Goal: Communication & Community: Ask a question

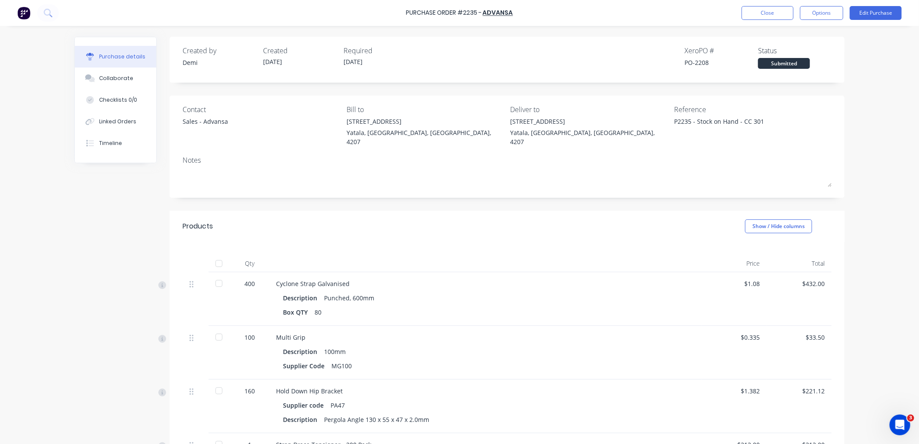
scroll to position [54, 0]
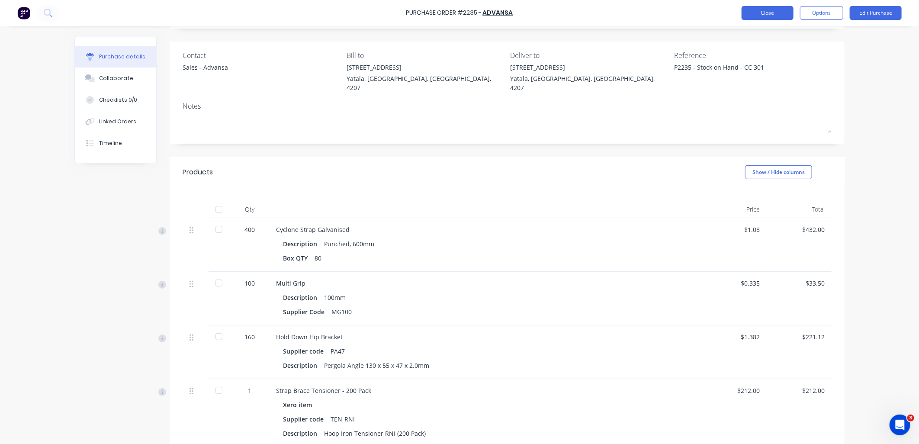
click at [773, 14] on button "Close" at bounding box center [767, 13] width 52 height 14
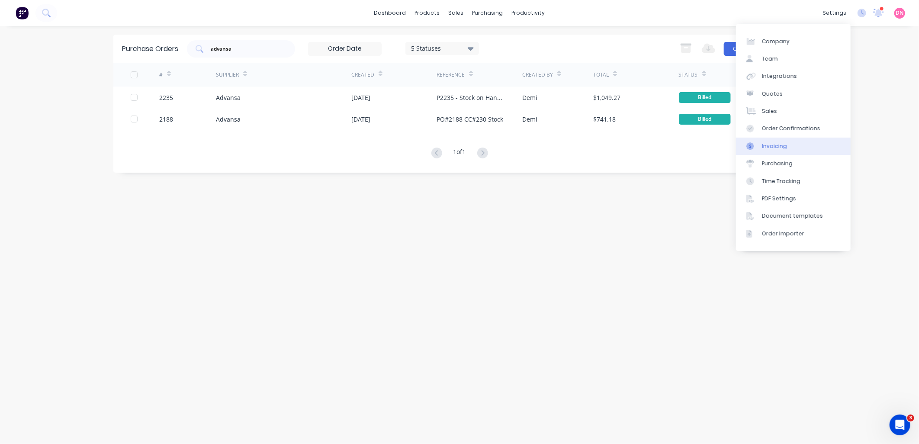
click at [807, 152] on link "Invoicing" at bounding box center [793, 146] width 115 height 17
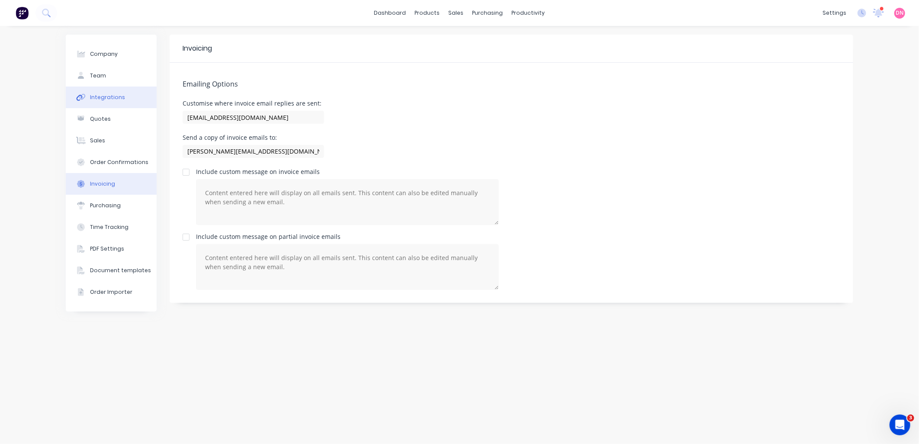
click at [118, 97] on div "Integrations" at bounding box center [107, 97] width 35 height 8
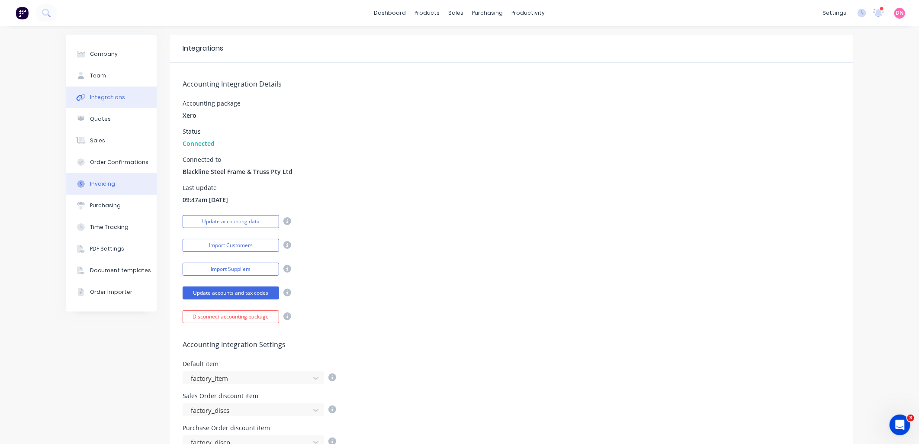
click at [66, 180] on button "Invoicing" at bounding box center [111, 184] width 91 height 22
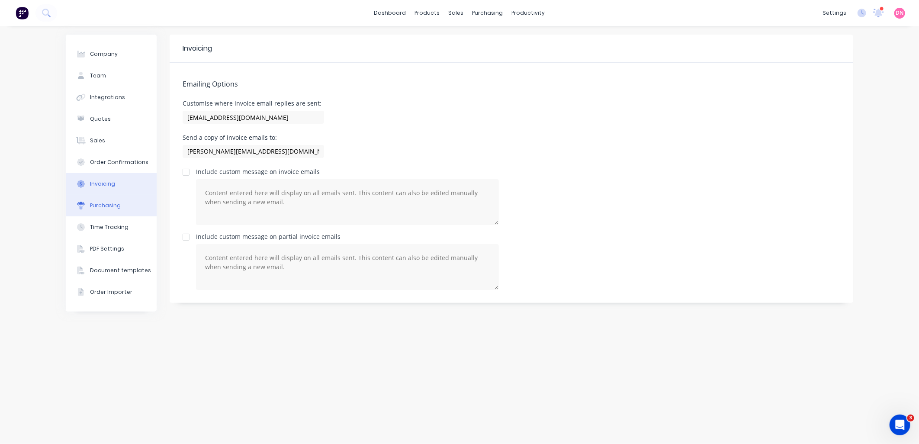
click at [86, 198] on button "Purchasing" at bounding box center [111, 206] width 91 height 22
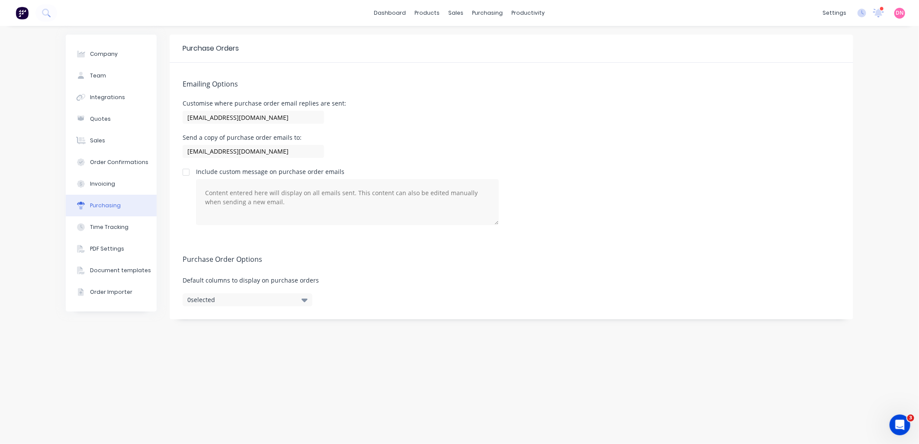
click at [231, 300] on button "0 selected" at bounding box center [248, 299] width 130 height 13
click at [132, 228] on button "Time Tracking" at bounding box center [111, 227] width 91 height 22
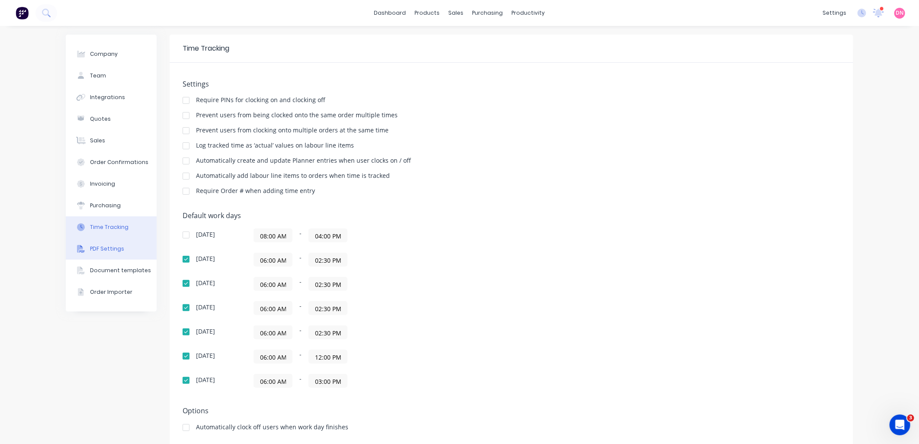
click at [131, 247] on button "PDF Settings" at bounding box center [111, 249] width 91 height 22
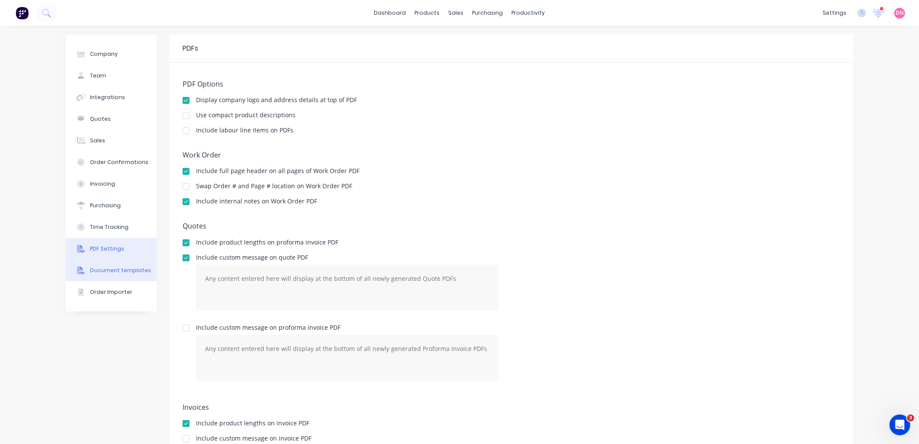
click at [137, 269] on div "Document templates" at bounding box center [120, 270] width 61 height 8
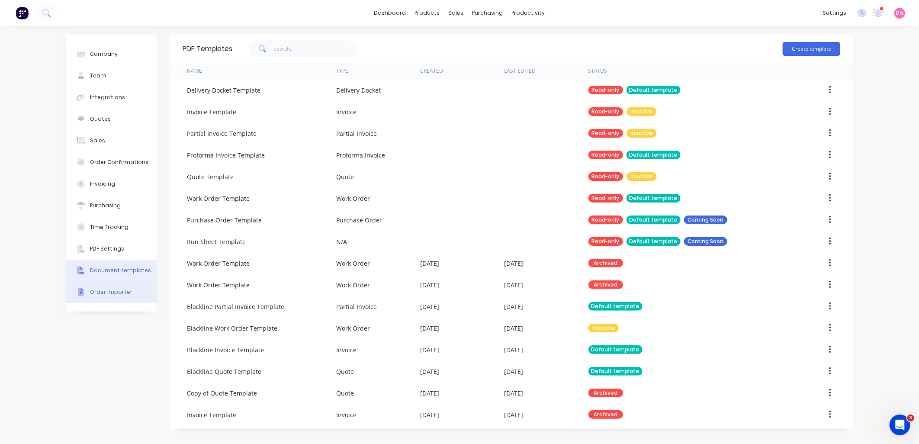
click at [135, 289] on button "Order Importer" at bounding box center [111, 292] width 91 height 22
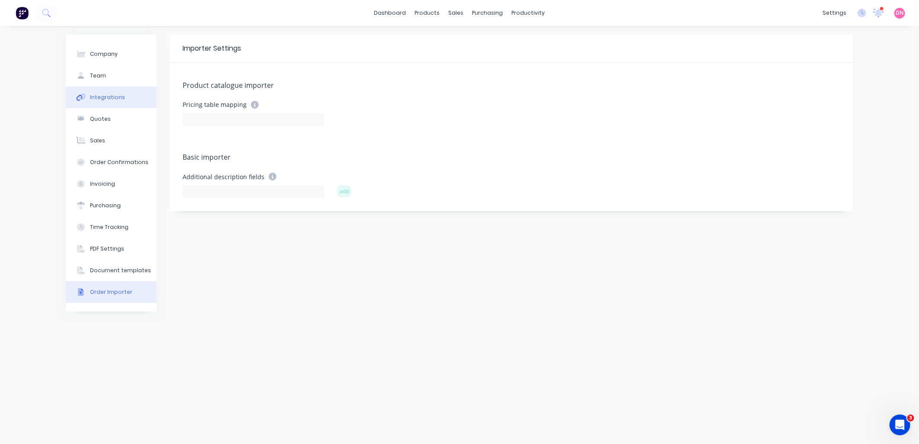
click at [128, 94] on button "Integrations" at bounding box center [111, 98] width 91 height 22
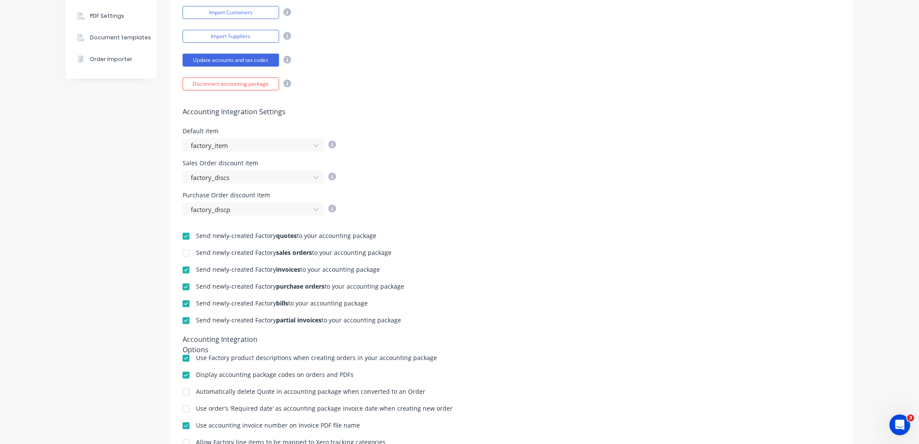
scroll to position [240, 0]
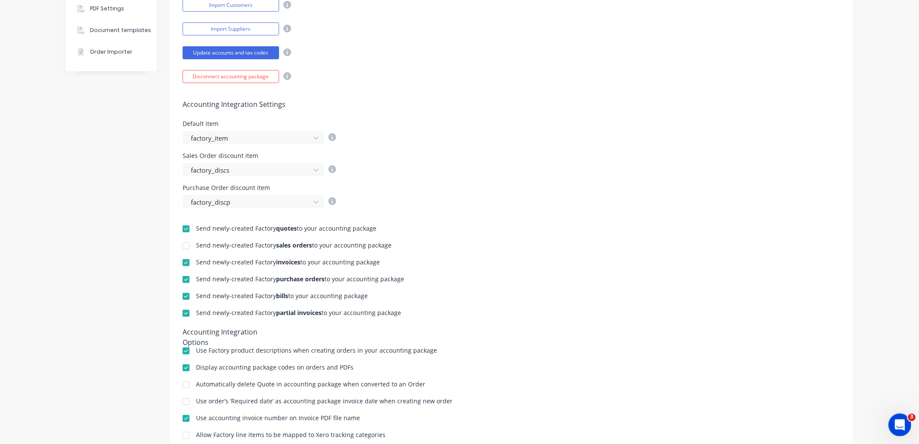
click at [891, 416] on div "Open Intercom Messenger" at bounding box center [898, 423] width 29 height 29
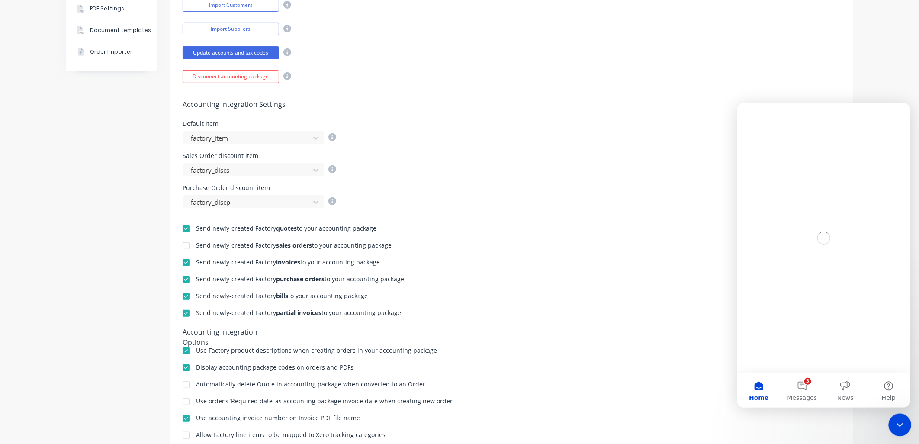
scroll to position [0, 0]
click at [803, 394] on span "Messages" at bounding box center [802, 397] width 30 height 6
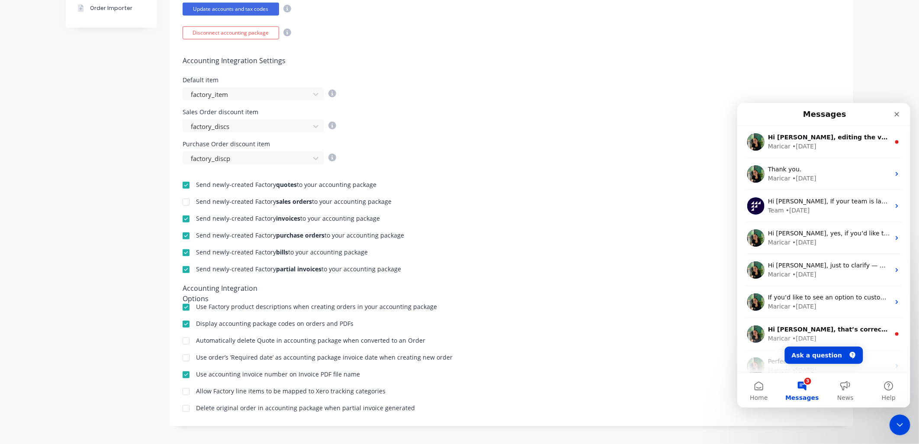
scroll to position [288, 0]
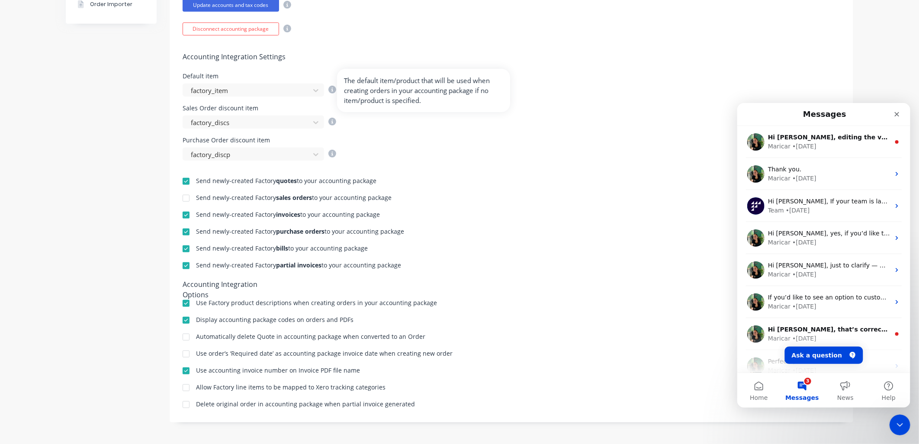
click at [330, 89] on icon at bounding box center [332, 90] width 8 height 8
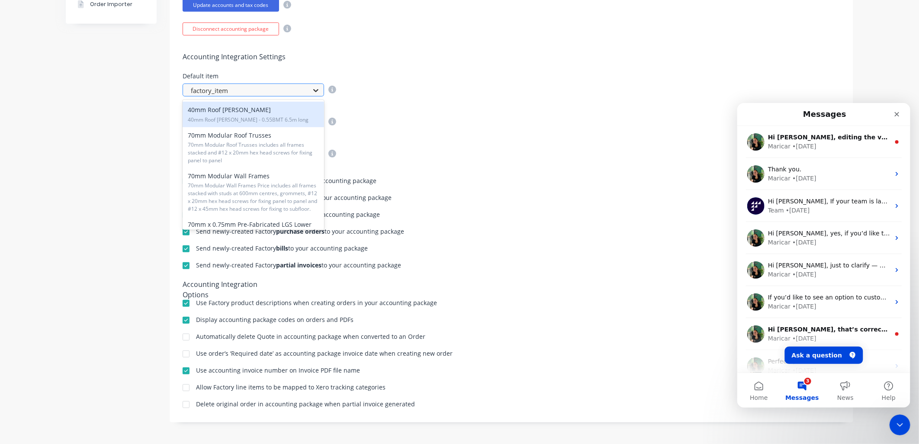
click at [313, 88] on icon at bounding box center [315, 90] width 9 height 9
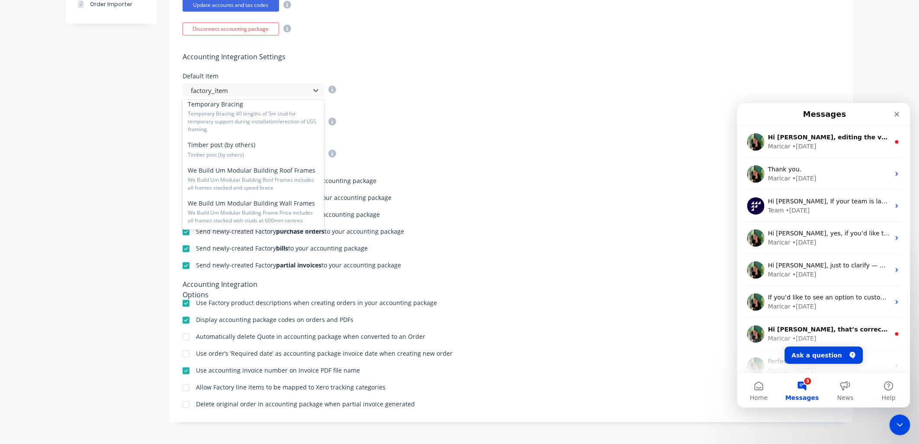
scroll to position [2961, 0]
click at [431, 114] on div "Sales Order discount item factory_discs" at bounding box center [511, 116] width 657 height 23
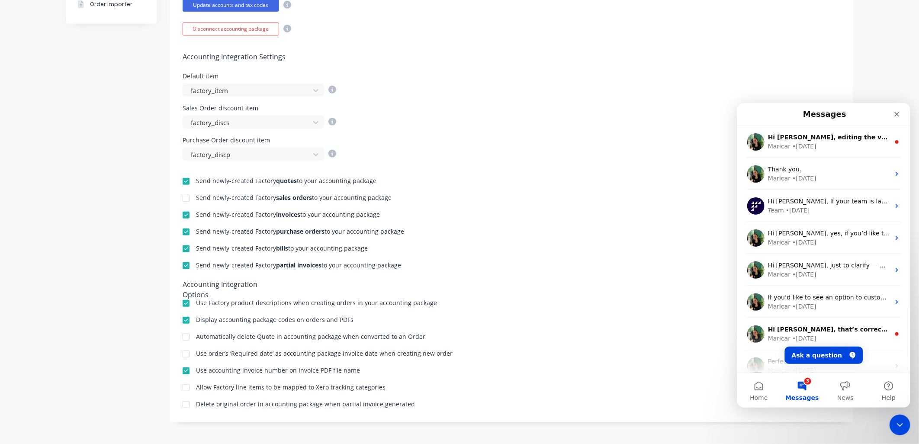
click at [910, 199] on div "Company Team Integrations Quotes Sales Order Confirmations Invoicing Purchasing…" at bounding box center [459, 90] width 919 height 705
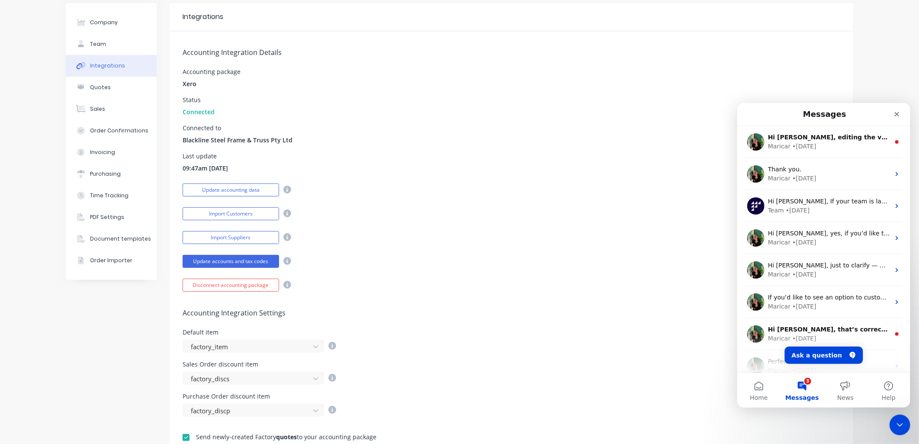
scroll to position [0, 0]
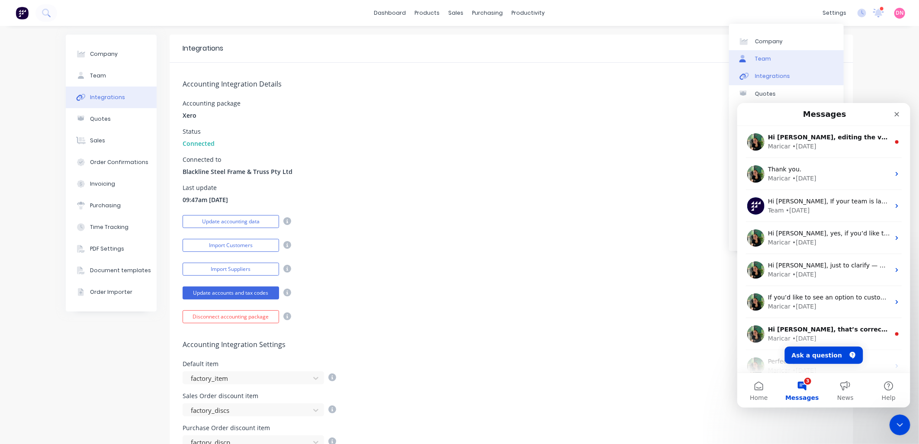
click at [807, 55] on link "Team" at bounding box center [786, 58] width 115 height 17
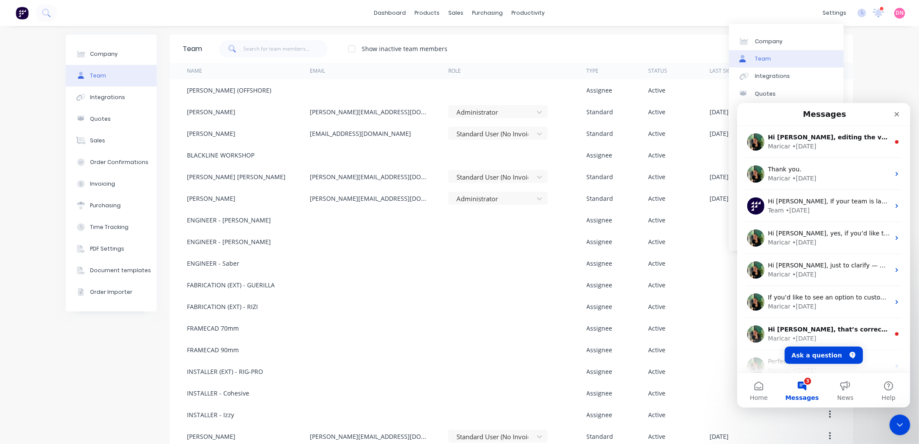
click at [669, 24] on div "dashboard products sales purchasing productivity dashboard products Product Cat…" at bounding box center [459, 13] width 919 height 26
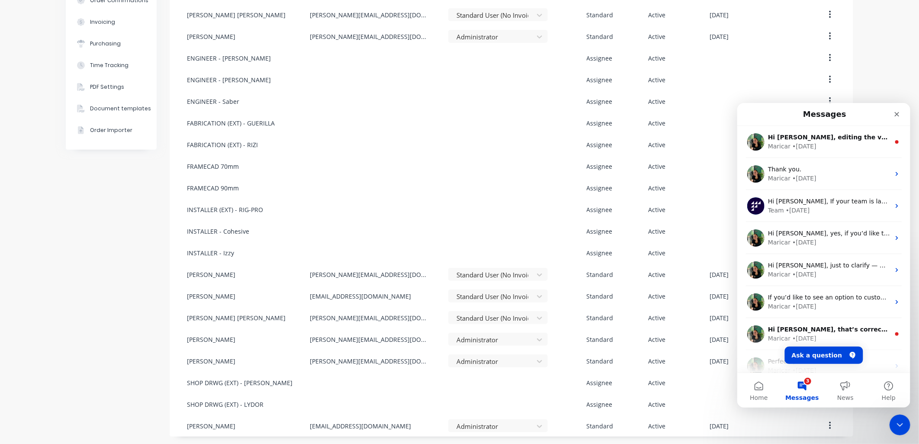
scroll to position [163, 0]
click at [808, 351] on button "Ask a question" at bounding box center [823, 354] width 78 height 17
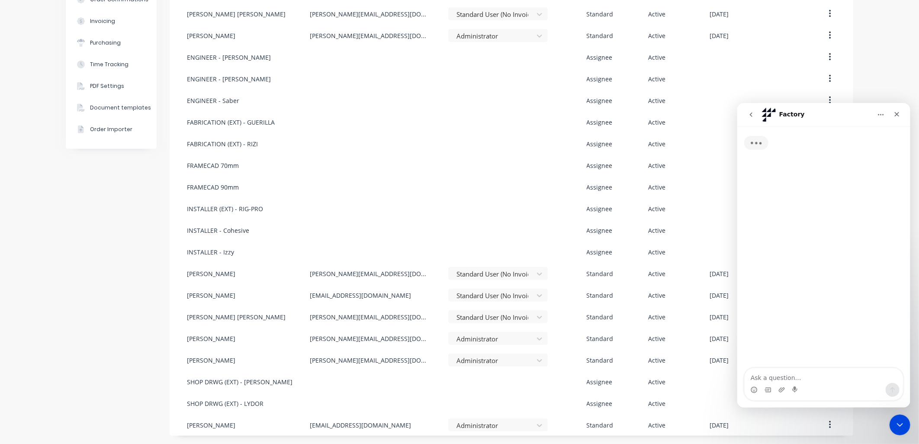
click at [752, 113] on icon "go back" at bounding box center [750, 114] width 7 height 7
click at [749, 109] on button "go back" at bounding box center [750, 114] width 16 height 16
click at [750, 115] on icon "go back" at bounding box center [750, 114] width 7 height 7
click at [827, 349] on button "Ask a question" at bounding box center [823, 354] width 78 height 17
click at [777, 340] on textarea "Ask a question…" at bounding box center [823, 340] width 158 height 15
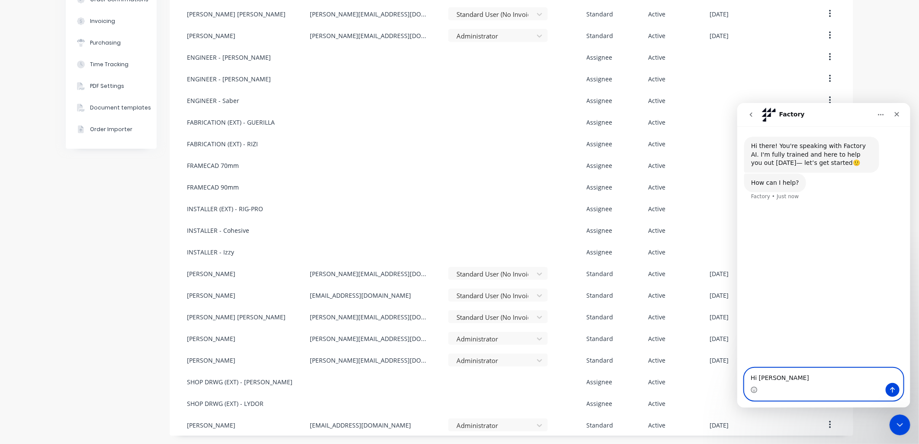
type textarea "Hi [PERSON_NAME]."
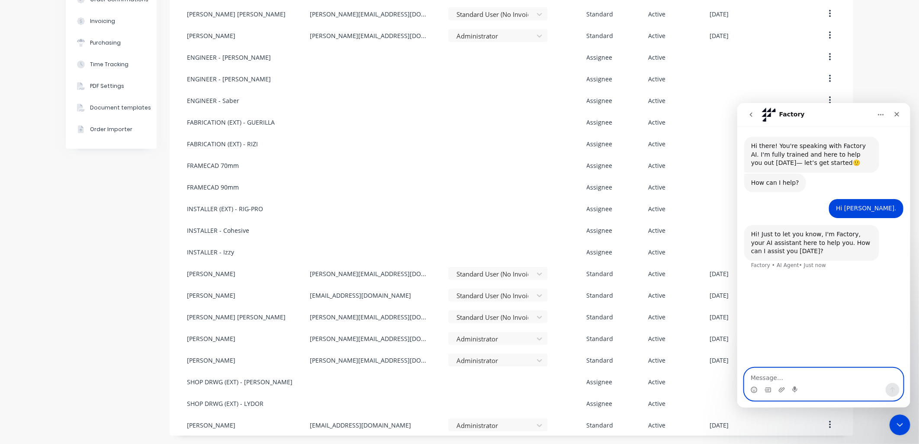
click at [764, 371] on textarea "Message…" at bounding box center [823, 375] width 158 height 15
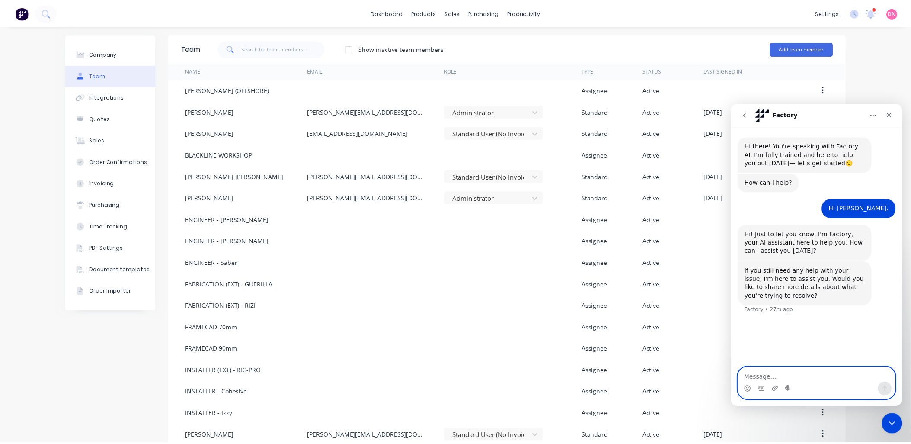
scroll to position [0, 0]
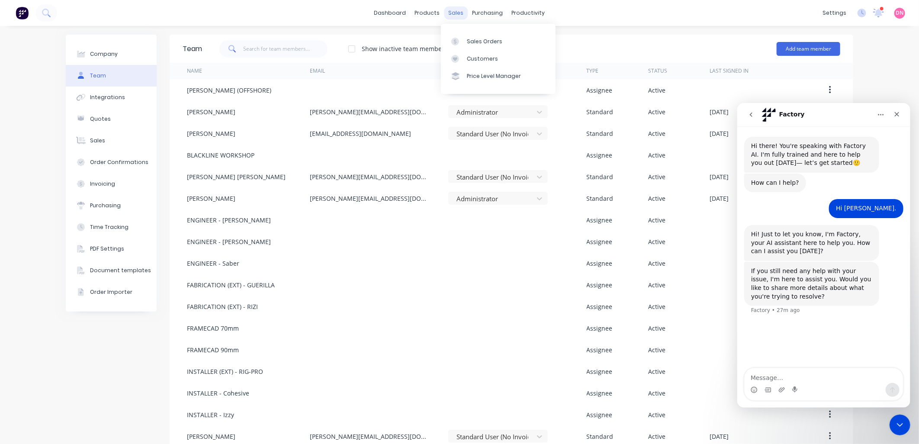
click at [450, 13] on div "sales" at bounding box center [456, 12] width 24 height 13
click at [465, 37] on link "Sales Orders" at bounding box center [498, 40] width 115 height 17
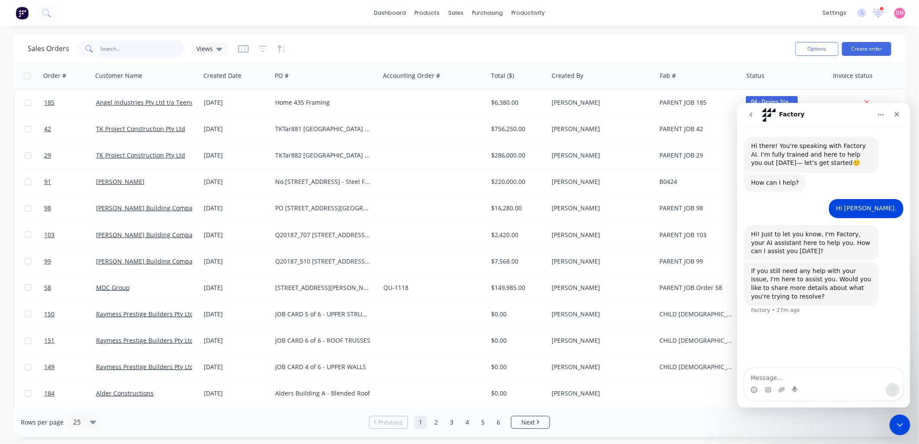
click at [166, 52] on input "text" at bounding box center [142, 48] width 84 height 17
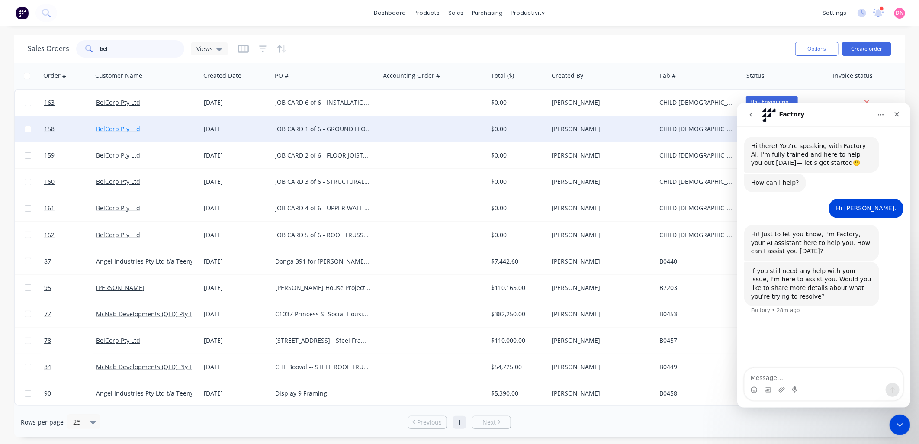
type input "bel"
click at [126, 127] on link "BelCorp Pty Ltd" at bounding box center [118, 129] width 44 height 8
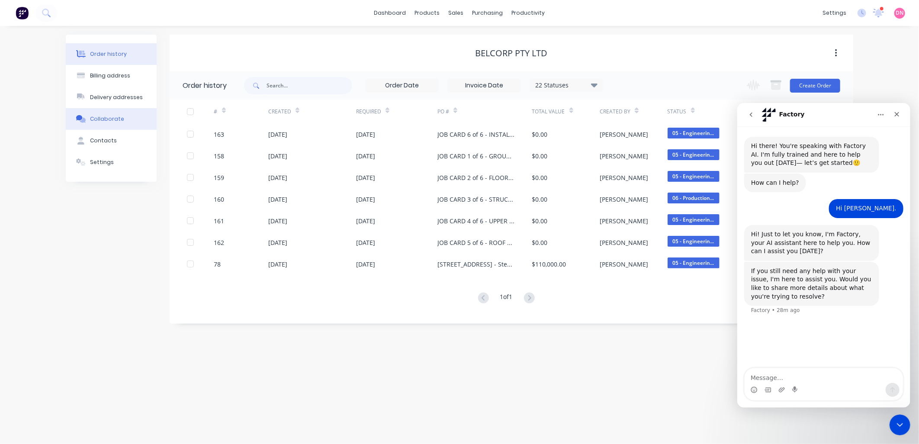
click at [122, 116] on button "Collaborate" at bounding box center [111, 119] width 91 height 22
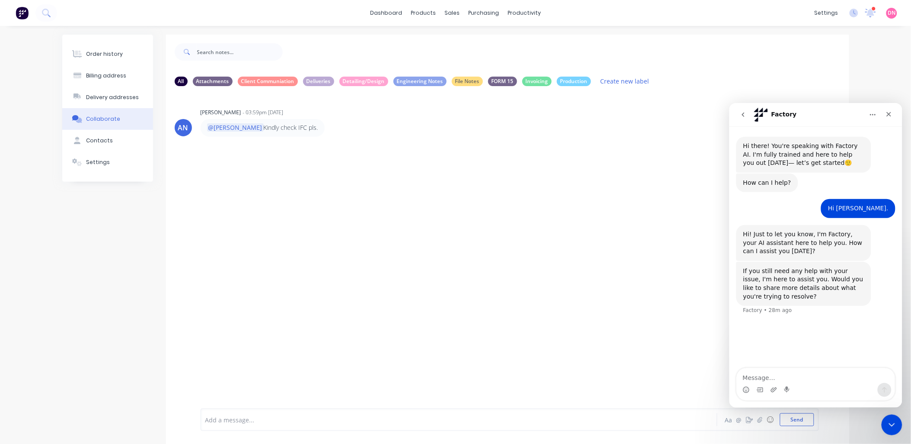
click at [280, 415] on div at bounding box center [434, 419] width 456 height 9
click at [231, 418] on div "@" at bounding box center [434, 419] width 456 height 9
click at [792, 416] on button "Send" at bounding box center [797, 419] width 34 height 13
click at [571, 416] on div at bounding box center [434, 419] width 456 height 9
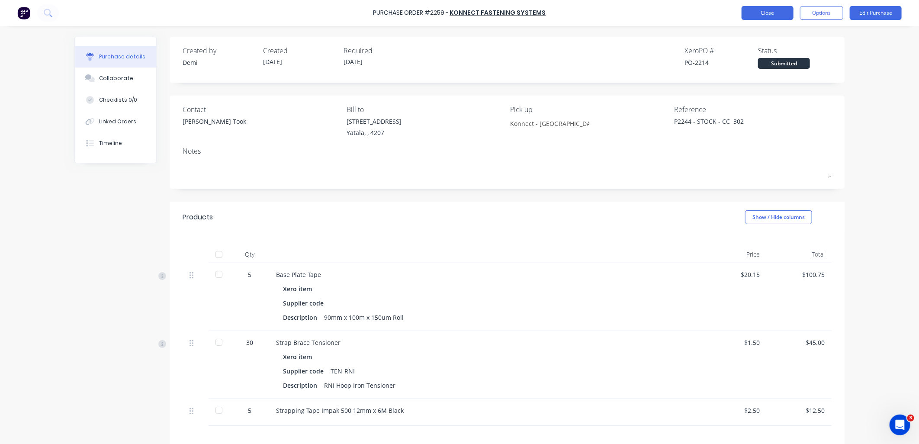
click at [751, 12] on button "Close" at bounding box center [767, 13] width 52 height 14
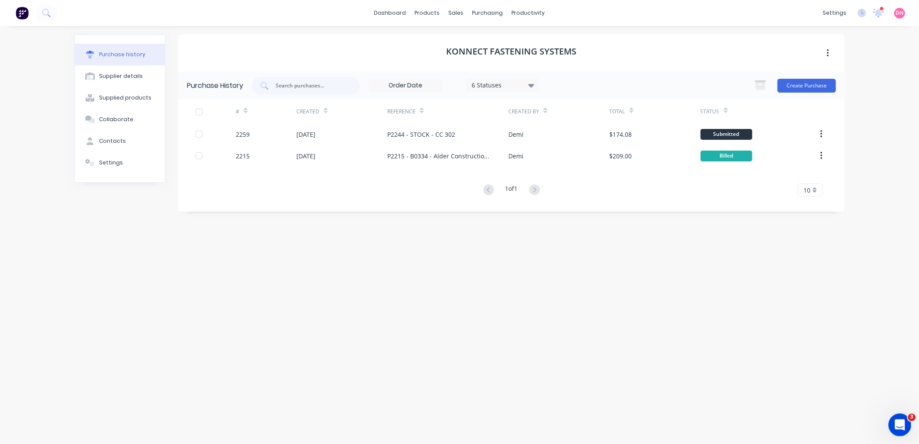
click at [903, 418] on div "Open Intercom Messenger" at bounding box center [898, 423] width 29 height 29
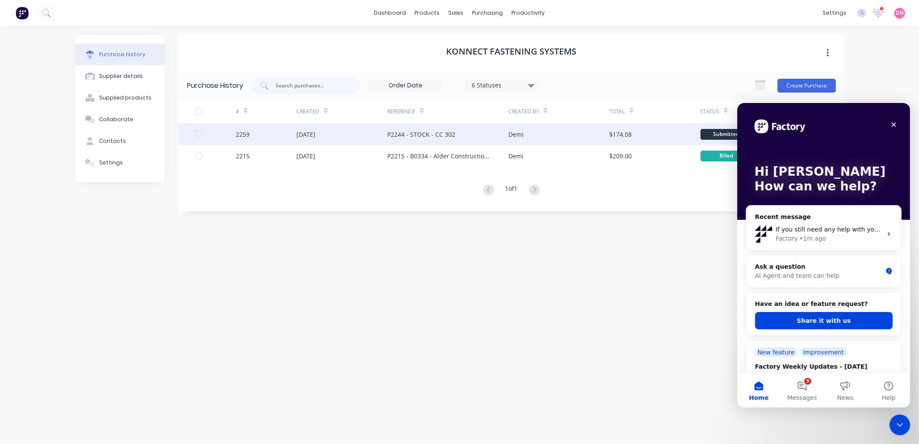
click at [385, 136] on div "10 Sep 2025" at bounding box center [341, 134] width 91 height 22
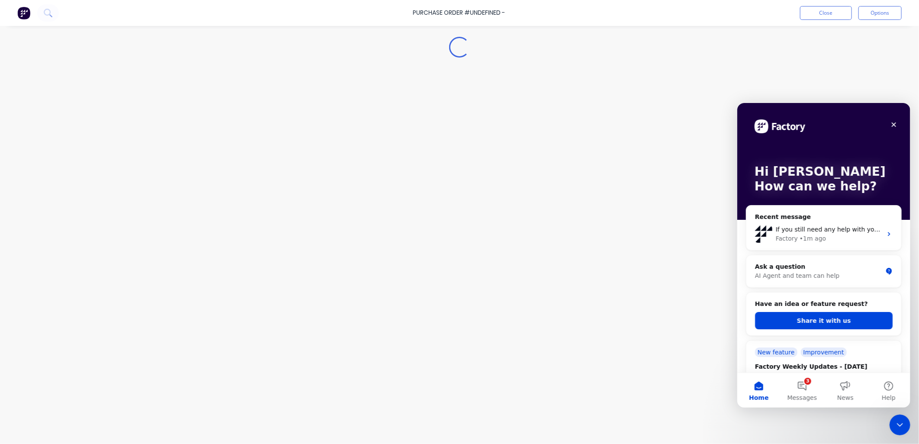
type textarea "x"
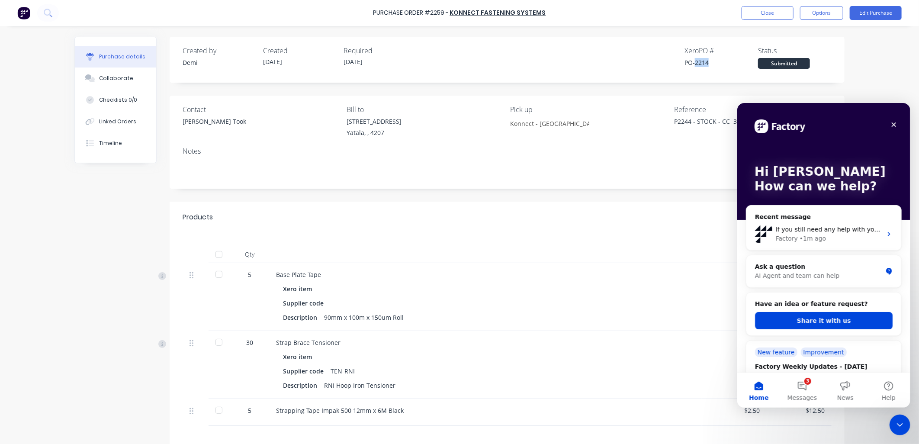
drag, startPoint x: 706, startPoint y: 63, endPoint x: 691, endPoint y: 62, distance: 14.7
click at [691, 62] on div "PO-2214" at bounding box center [721, 62] width 74 height 9
click at [700, 53] on div "Xero PO #" at bounding box center [721, 50] width 74 height 10
click at [702, 49] on div "Xero PO #" at bounding box center [721, 50] width 74 height 10
drag, startPoint x: 685, startPoint y: 53, endPoint x: 699, endPoint y: 63, distance: 17.0
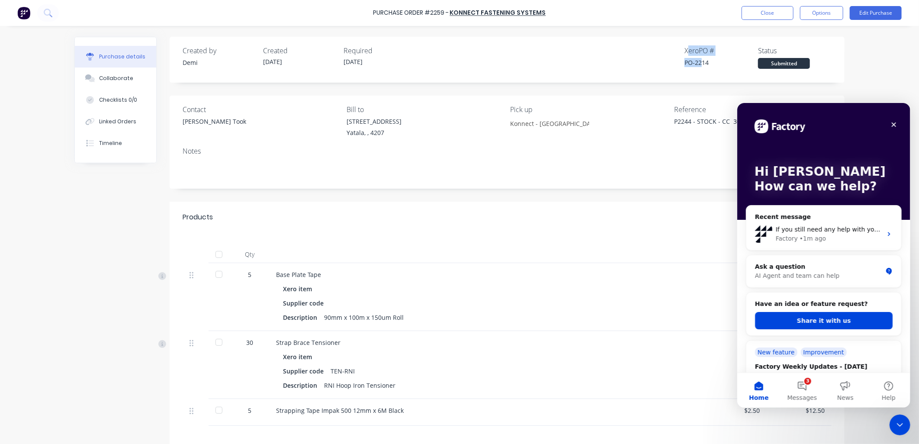
click at [699, 63] on div "Xero PO # PO-2214" at bounding box center [721, 56] width 74 height 23
click at [702, 65] on div "PO-2214" at bounding box center [721, 62] width 74 height 9
drag, startPoint x: 705, startPoint y: 63, endPoint x: 668, endPoint y: 54, distance: 38.2
click at [668, 54] on div "Created by Demi Created 10/09/25 Required 10/09/25 Xero PO # PO-2214 Status Sub…" at bounding box center [507, 56] width 649 height 23
drag, startPoint x: 668, startPoint y: 54, endPoint x: 701, endPoint y: 54, distance: 32.9
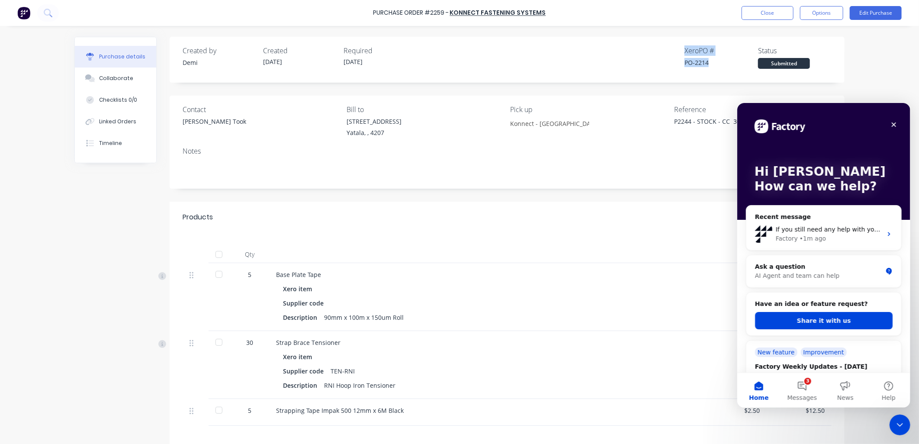
click at [701, 54] on div "Xero PO #" at bounding box center [721, 50] width 74 height 10
drag, startPoint x: 707, startPoint y: 61, endPoint x: 659, endPoint y: 50, distance: 48.8
click at [659, 50] on div "Created by Demi Created 10/09/25 Required 10/09/25 Xero PO # PO-2214 Status Sub…" at bounding box center [507, 56] width 649 height 23
click at [781, 13] on button "Close" at bounding box center [767, 13] width 52 height 14
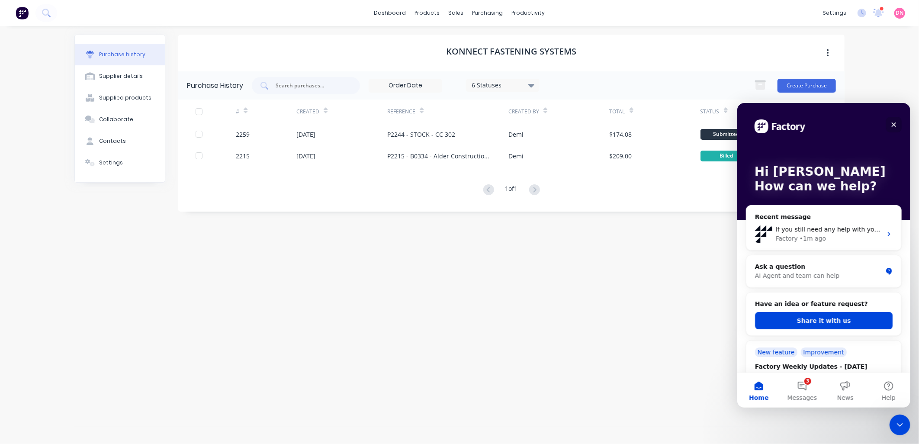
click at [888, 122] on div "Close" at bounding box center [893, 124] width 16 height 16
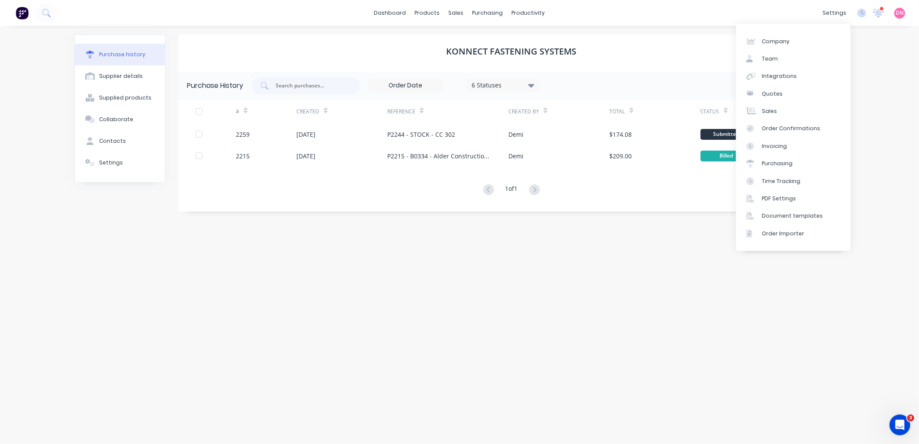
click at [901, 16] on span "DN" at bounding box center [900, 13] width 8 height 8
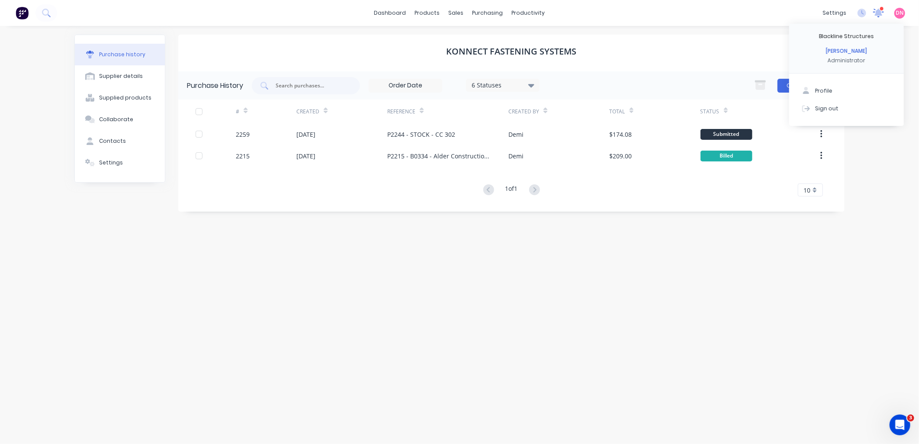
click at [878, 10] on icon at bounding box center [878, 12] width 8 height 8
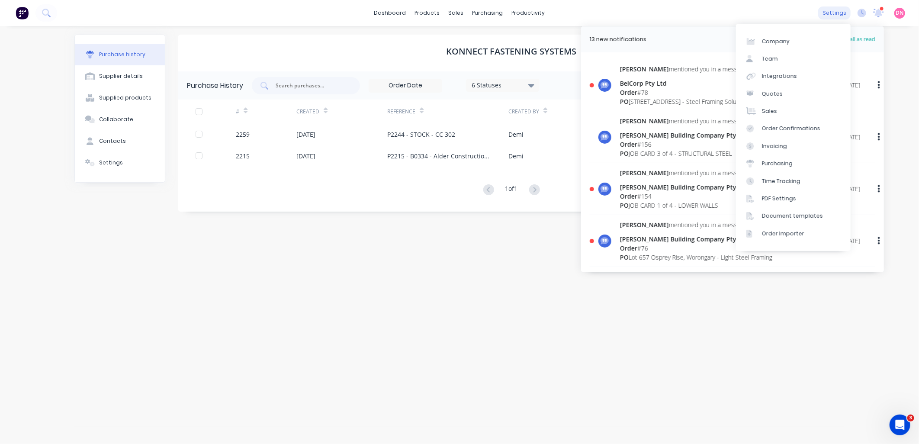
click at [844, 12] on div "settings" at bounding box center [834, 12] width 32 height 13
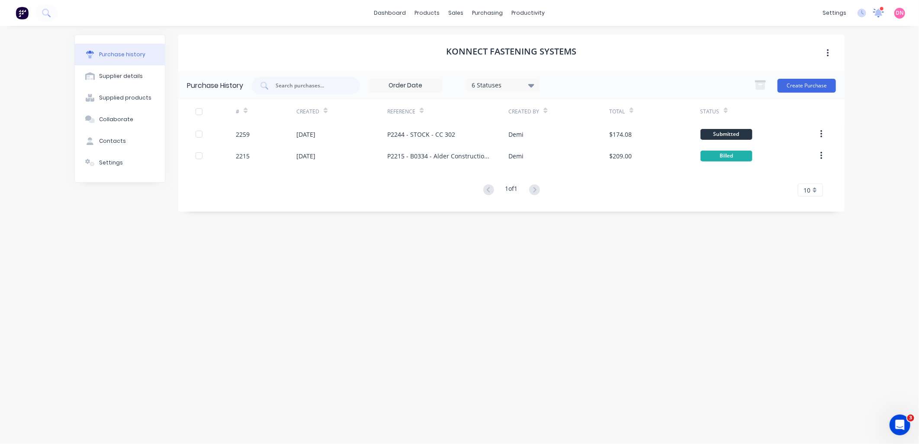
click at [883, 14] on icon at bounding box center [878, 12] width 11 height 9
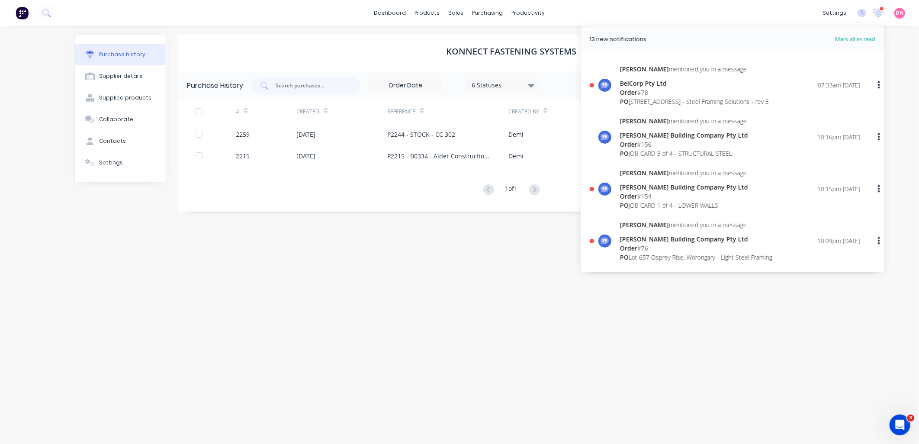
click at [823, 81] on div "07:33am 10/09/25" at bounding box center [838, 84] width 42 height 9
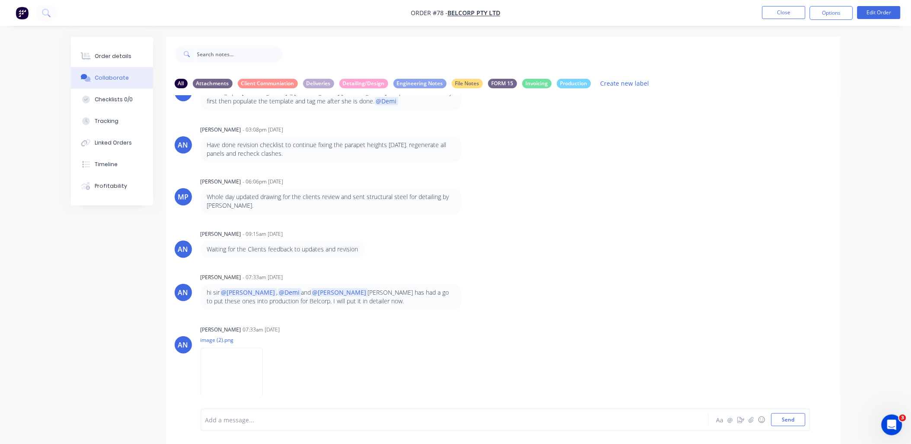
scroll to position [916, 0]
click at [304, 420] on div at bounding box center [431, 419] width 450 height 9
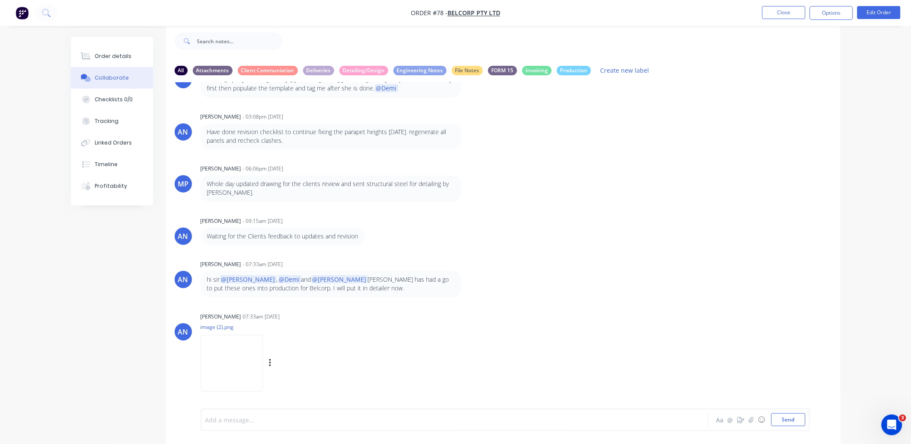
scroll to position [13, 0]
click at [139, 103] on button "Checklists 0/0" at bounding box center [112, 100] width 82 height 22
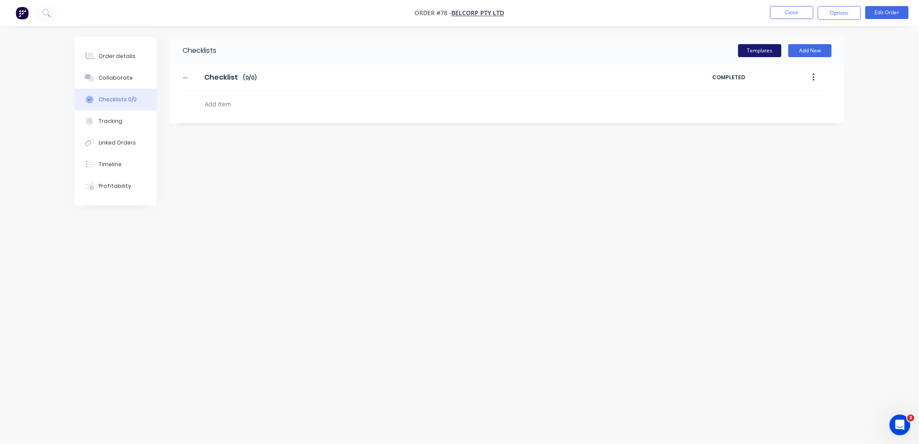
click at [781, 51] on button "Templates" at bounding box center [759, 50] width 43 height 13
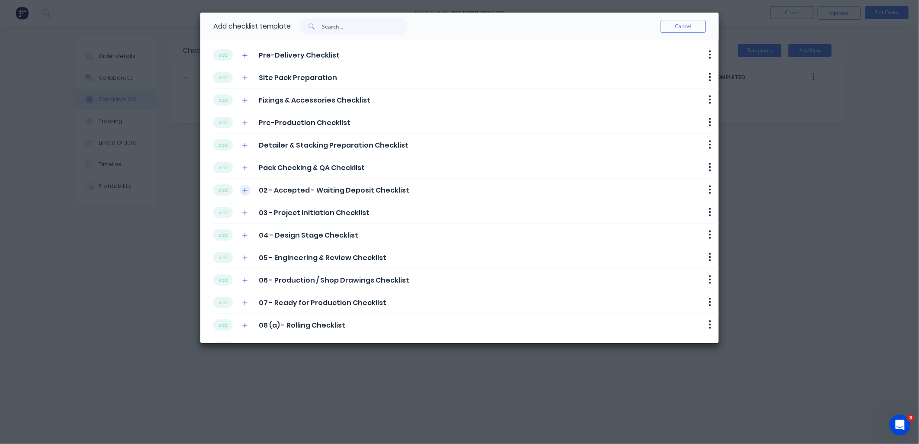
click at [245, 195] on button "button" at bounding box center [245, 190] width 11 height 11
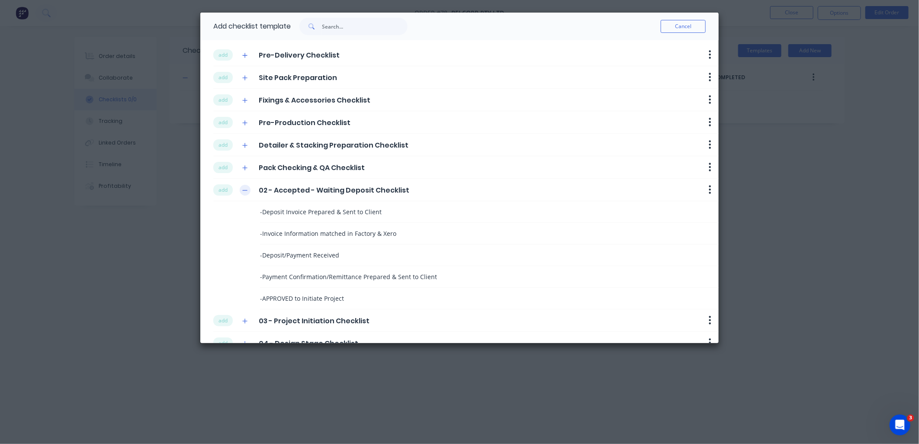
click at [245, 195] on button "button" at bounding box center [245, 190] width 11 height 11
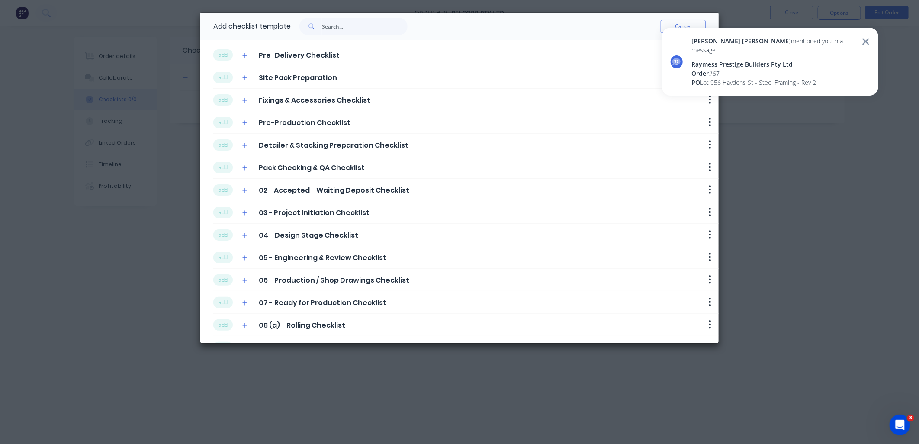
click at [458, 35] on div "Cancel" at bounding box center [556, 27] width 298 height 28
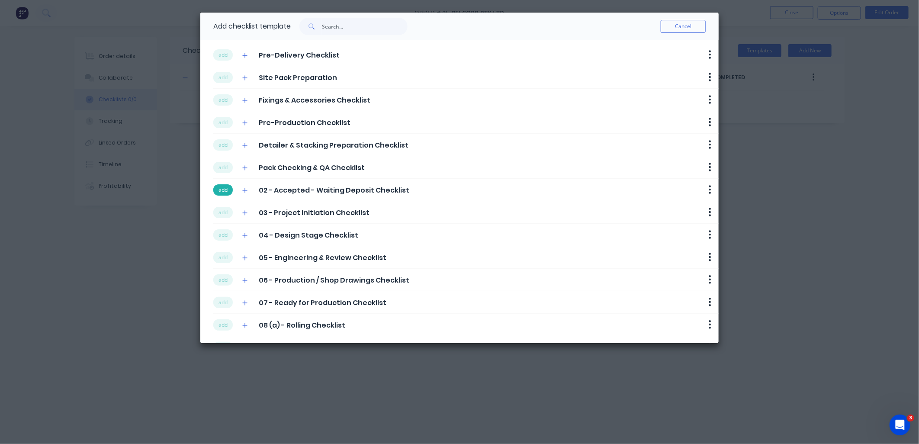
click at [221, 189] on button "add" at bounding box center [222, 189] width 19 height 11
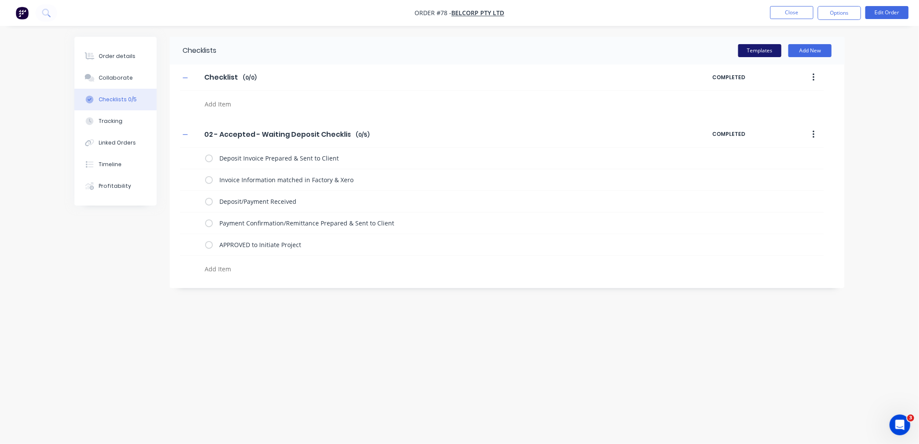
click at [760, 53] on button "Templates" at bounding box center [759, 50] width 43 height 13
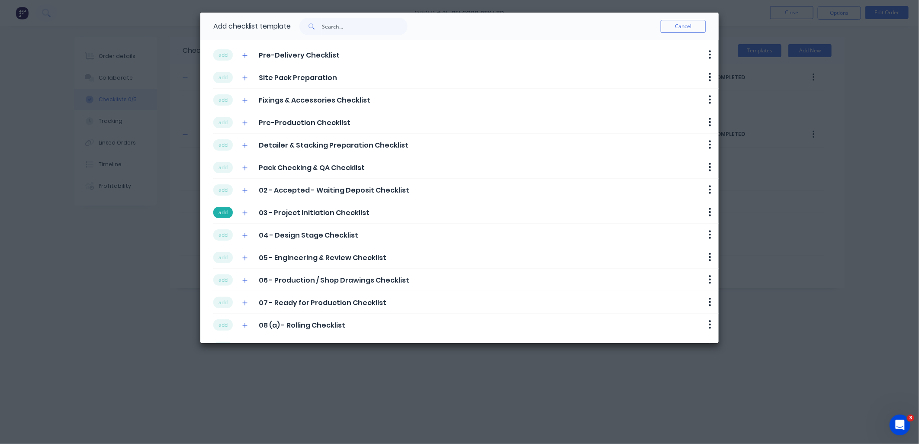
click at [229, 211] on button "add" at bounding box center [222, 212] width 19 height 11
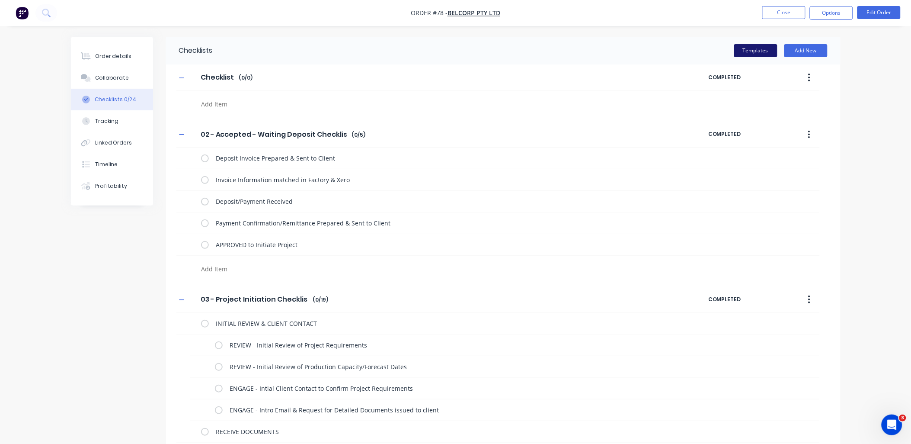
click at [745, 48] on button "Templates" at bounding box center [755, 50] width 43 height 13
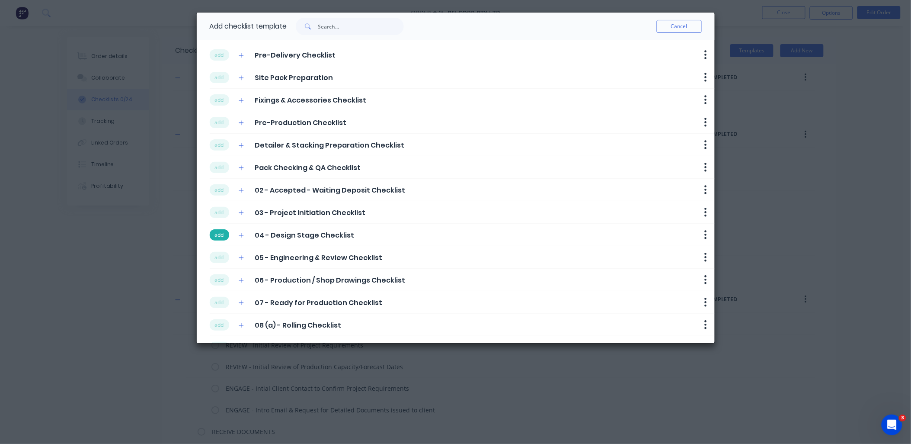
click at [225, 233] on button "add" at bounding box center [219, 234] width 19 height 11
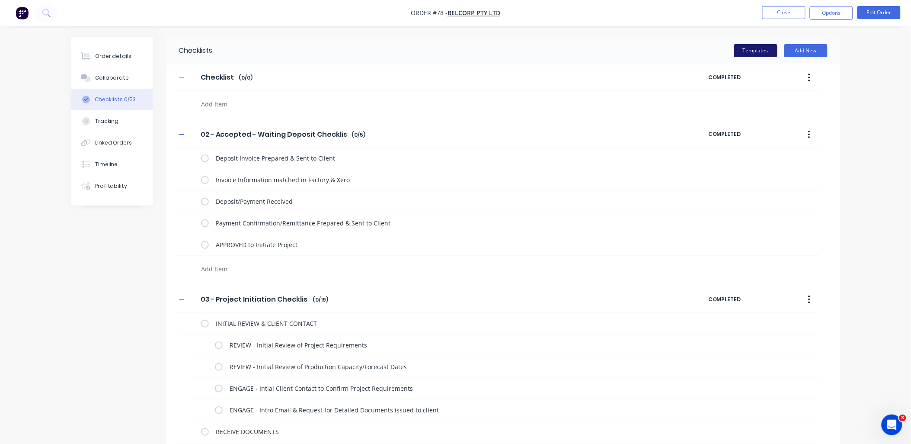
click at [753, 50] on button "Templates" at bounding box center [755, 50] width 43 height 13
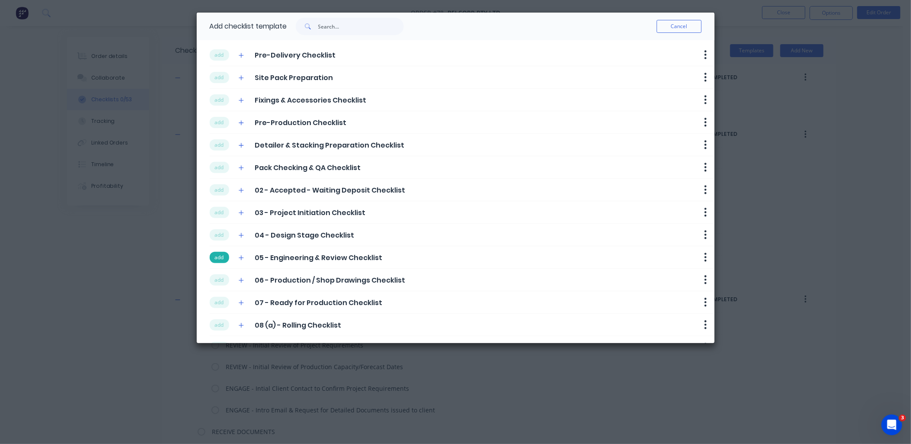
click at [226, 258] on button "add" at bounding box center [219, 257] width 19 height 11
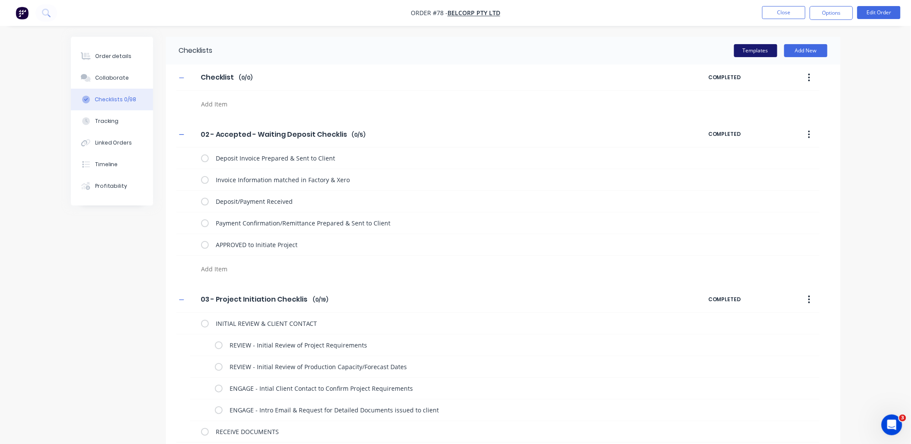
click at [741, 51] on button "Templates" at bounding box center [755, 50] width 43 height 13
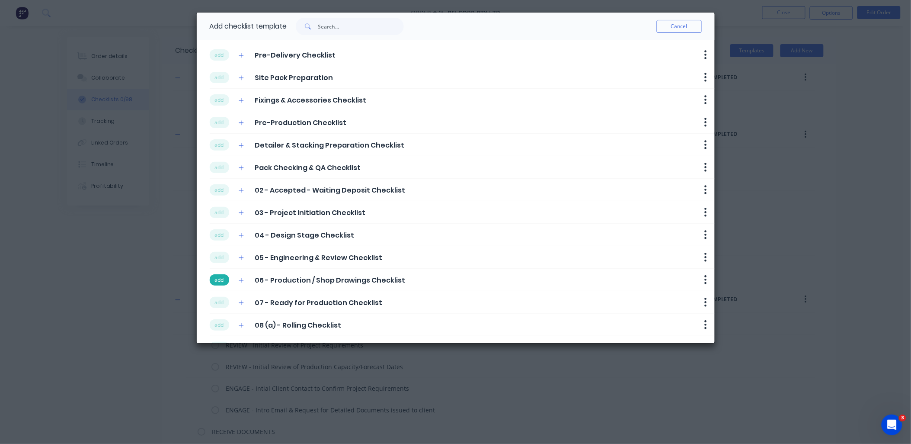
click at [215, 283] on button "add" at bounding box center [219, 279] width 19 height 11
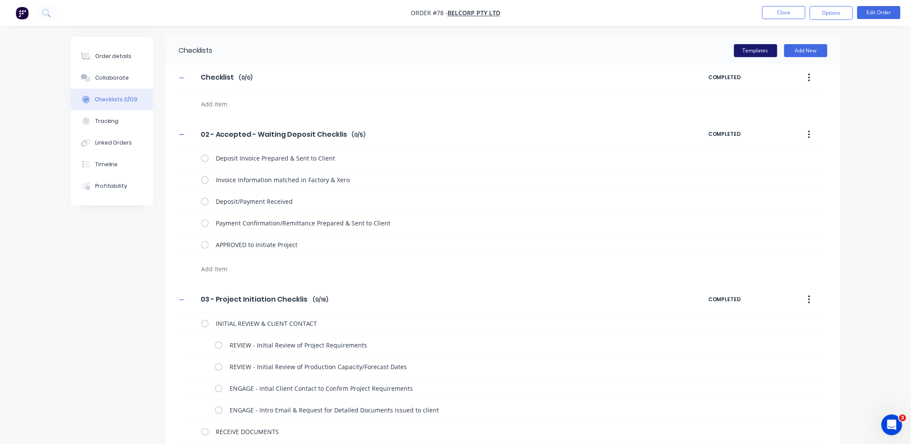
click at [741, 48] on button "Templates" at bounding box center [755, 50] width 43 height 13
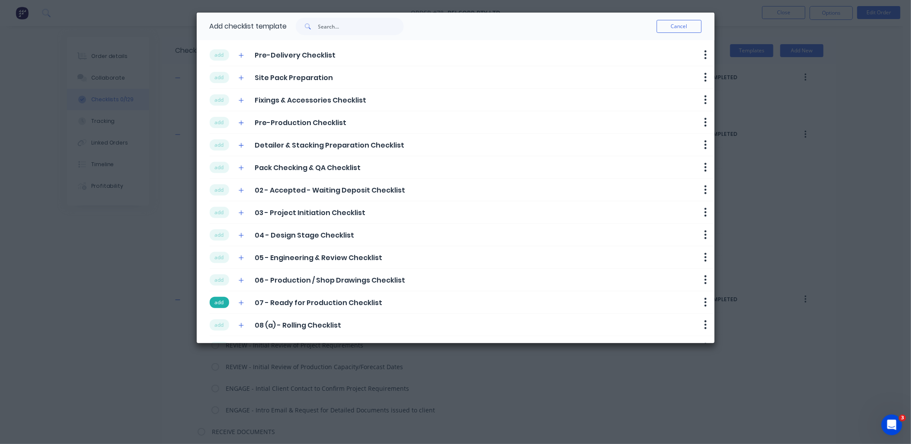
click at [217, 299] on button "add" at bounding box center [219, 302] width 19 height 11
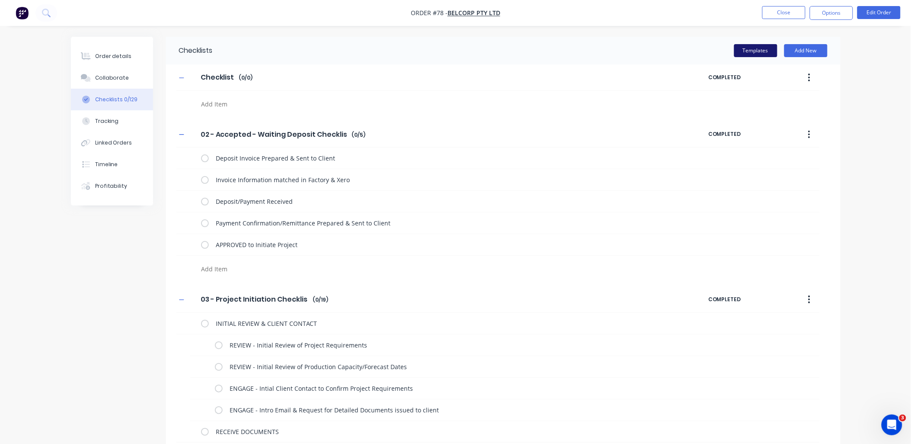
click at [755, 48] on button "Templates" at bounding box center [755, 50] width 43 height 13
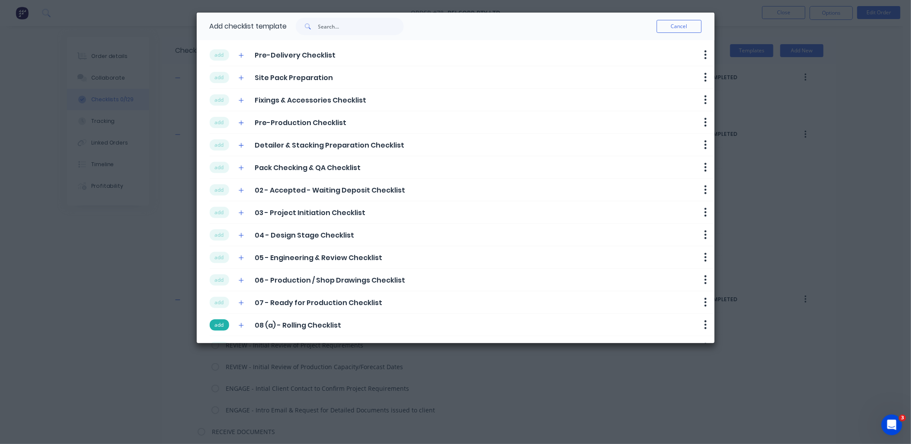
click at [212, 325] on button "add" at bounding box center [219, 324] width 19 height 11
type textarea "x"
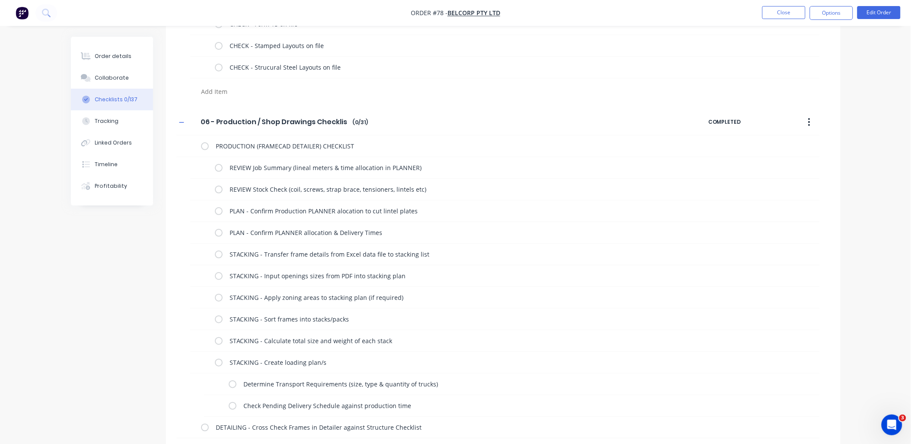
scroll to position [2455, 0]
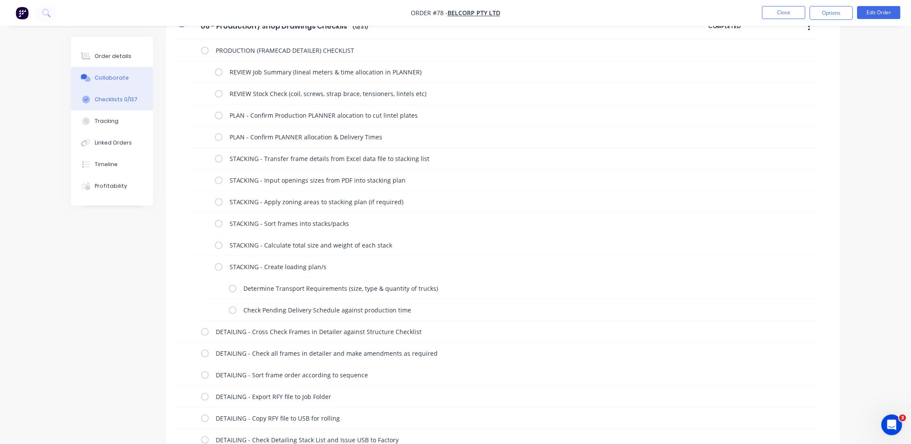
click at [109, 77] on div "Collaborate" at bounding box center [112, 78] width 34 height 8
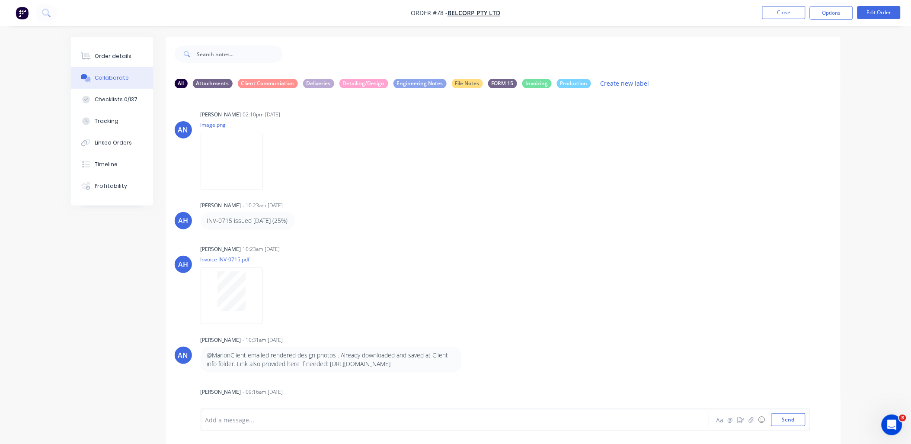
click at [527, 409] on div "Add a message... Aa @ ☺ Send" at bounding box center [506, 419] width 610 height 22
click at [435, 412] on div "Add a message... Aa @ ☺ Send" at bounding box center [506, 419] width 610 height 22
click at [435, 418] on div at bounding box center [431, 419] width 450 height 9
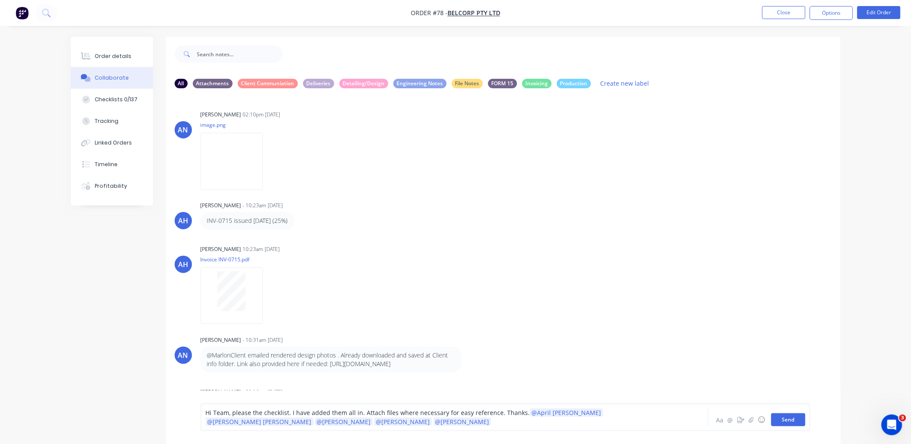
click at [794, 416] on button "Send" at bounding box center [789, 419] width 34 height 13
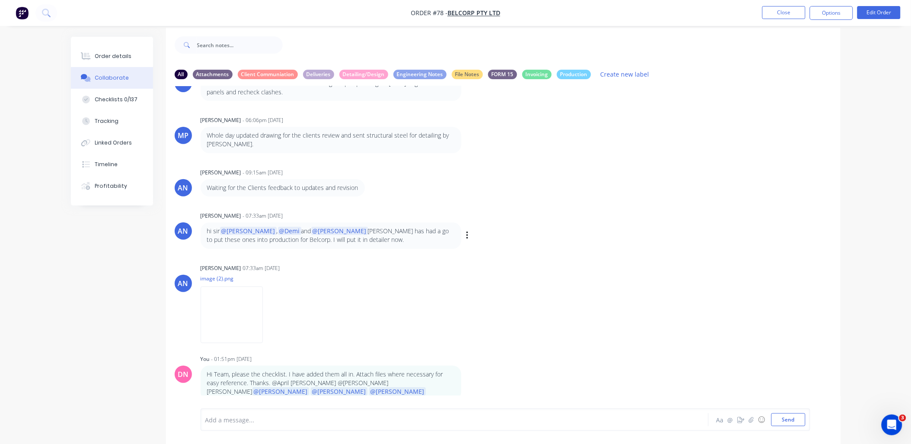
scroll to position [13, 0]
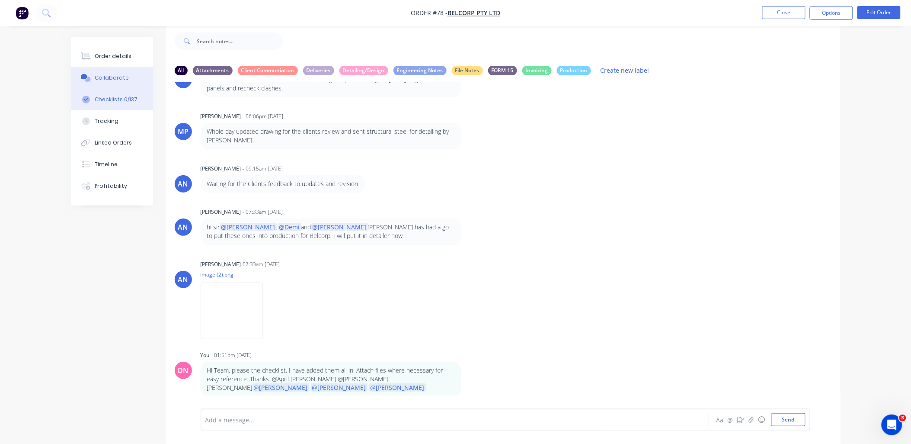
click at [124, 107] on button "Checklists 0/137" at bounding box center [112, 100] width 82 height 22
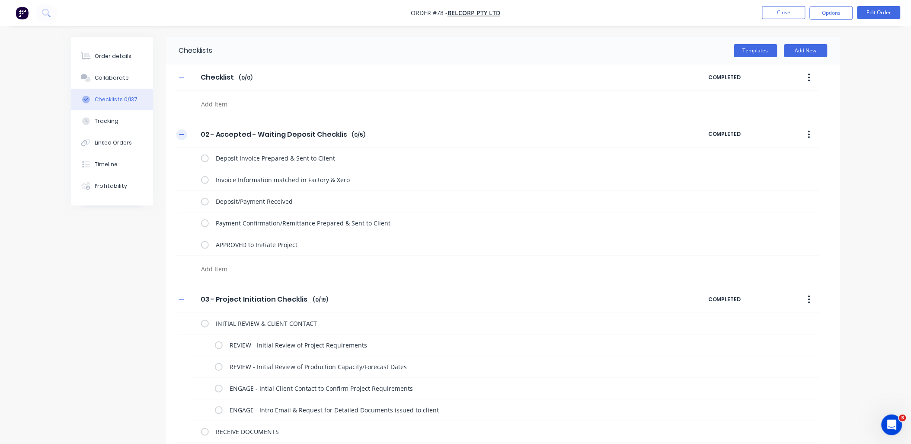
click at [183, 131] on icon "button" at bounding box center [181, 134] width 5 height 6
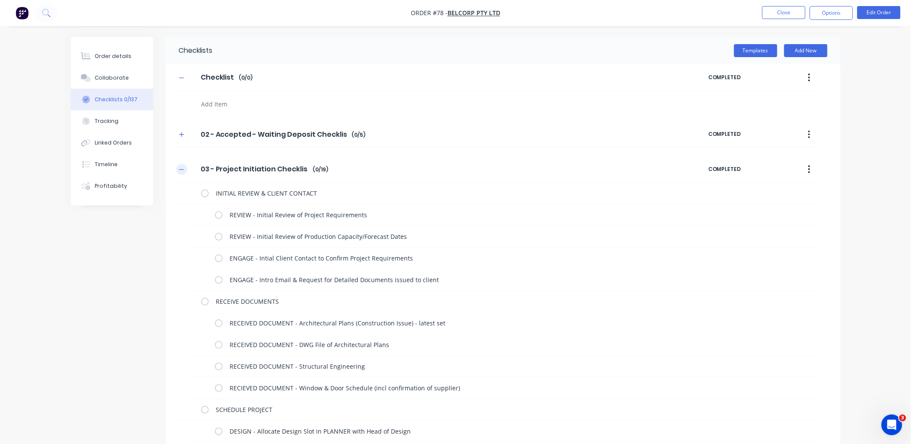
click at [179, 165] on button "button" at bounding box center [181, 169] width 11 height 11
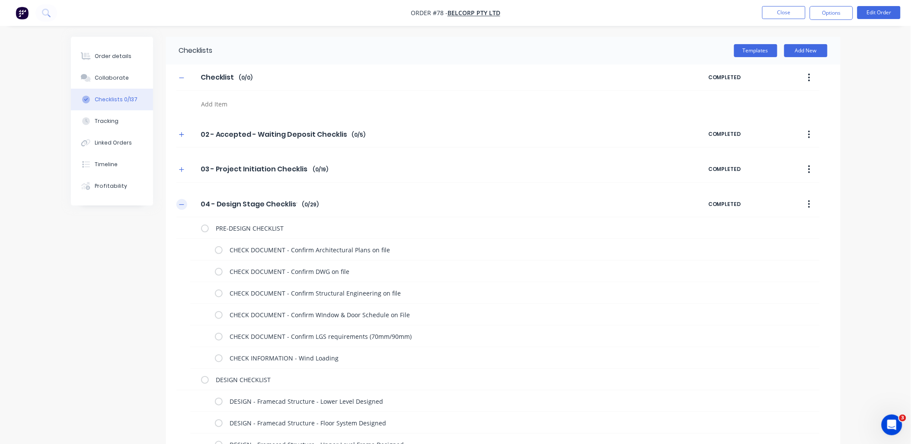
click at [187, 205] on button "button" at bounding box center [181, 204] width 11 height 11
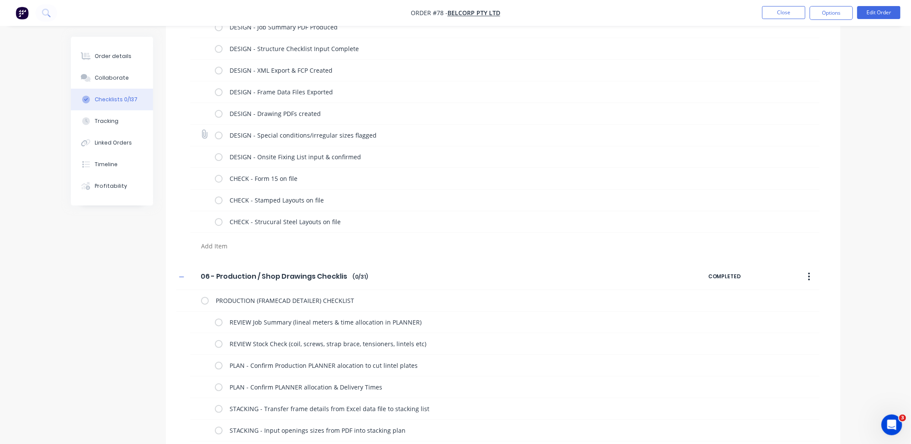
scroll to position [1009, 0]
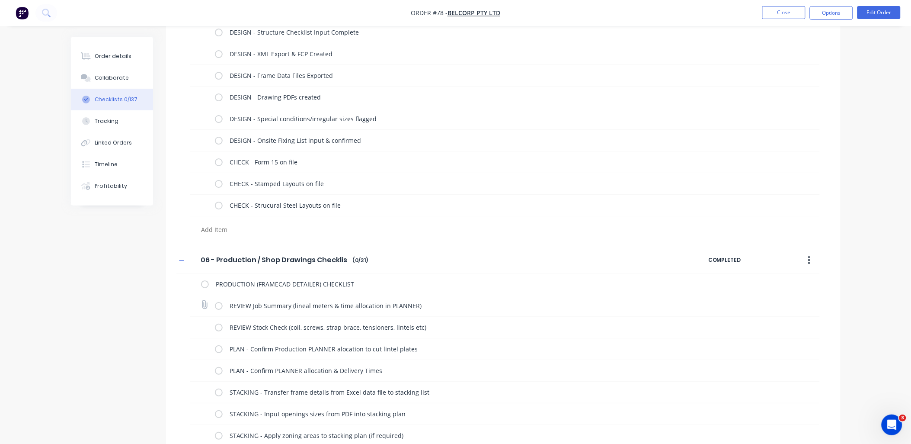
click at [221, 305] on label at bounding box center [219, 305] width 8 height 9
click at [0, 0] on input "checkbox" at bounding box center [0, 0] width 0 height 0
click at [219, 327] on label at bounding box center [219, 327] width 8 height 9
click at [0, 0] on input "checkbox" at bounding box center [0, 0] width 0 height 0
click at [218, 350] on label at bounding box center [219, 348] width 8 height 9
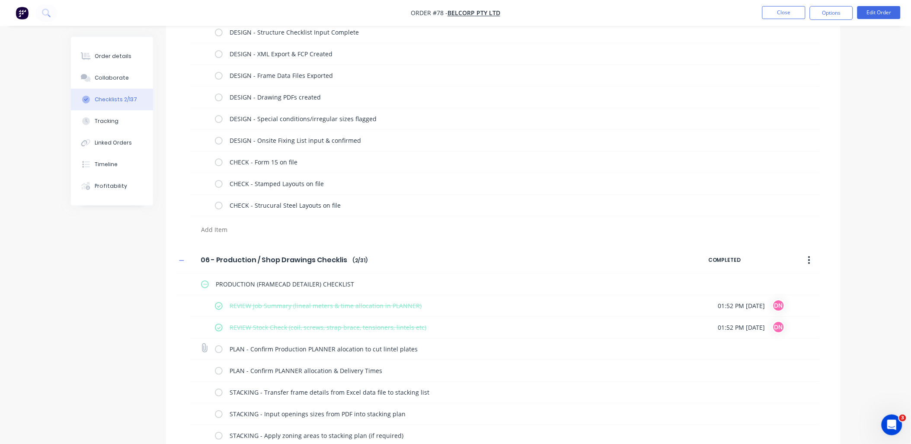
click at [0, 0] on input "checkbox" at bounding box center [0, 0] width 0 height 0
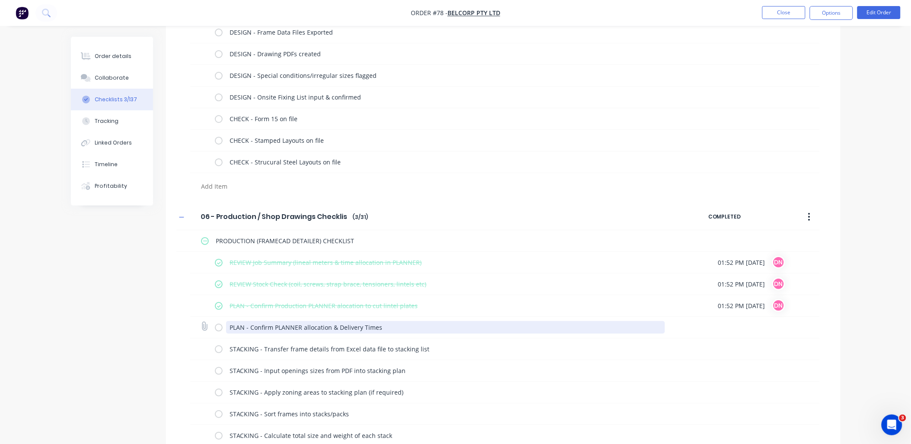
scroll to position [1057, 0]
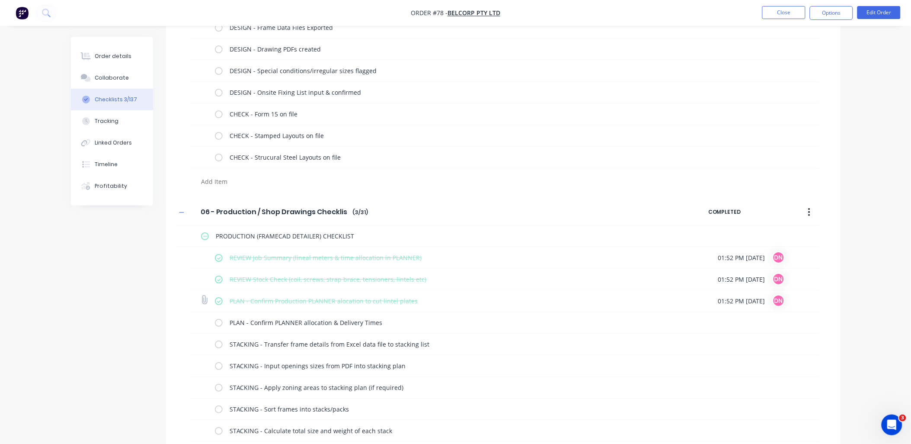
click at [219, 301] on label at bounding box center [219, 300] width 8 height 9
click at [0, 0] on input "checkbox" at bounding box center [0, 0] width 0 height 0
click at [219, 301] on label at bounding box center [219, 300] width 8 height 9
click at [0, 0] on input "checkbox" at bounding box center [0, 0] width 0 height 0
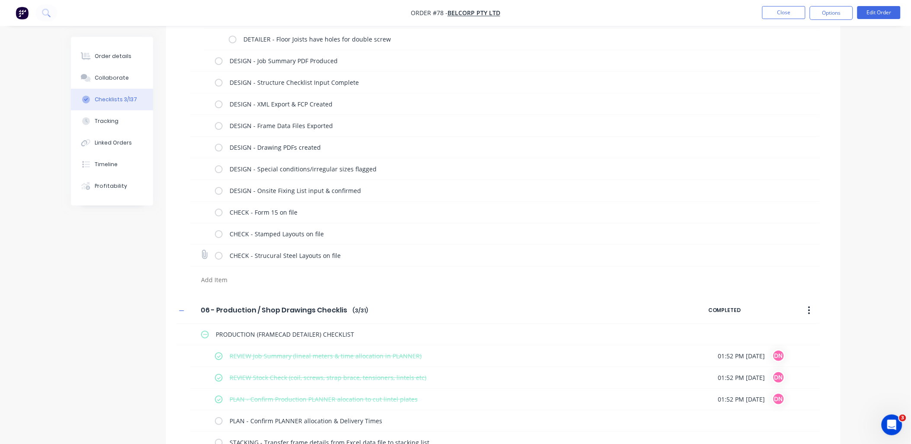
scroll to position [961, 0]
click at [109, 170] on button "Timeline" at bounding box center [112, 165] width 82 height 22
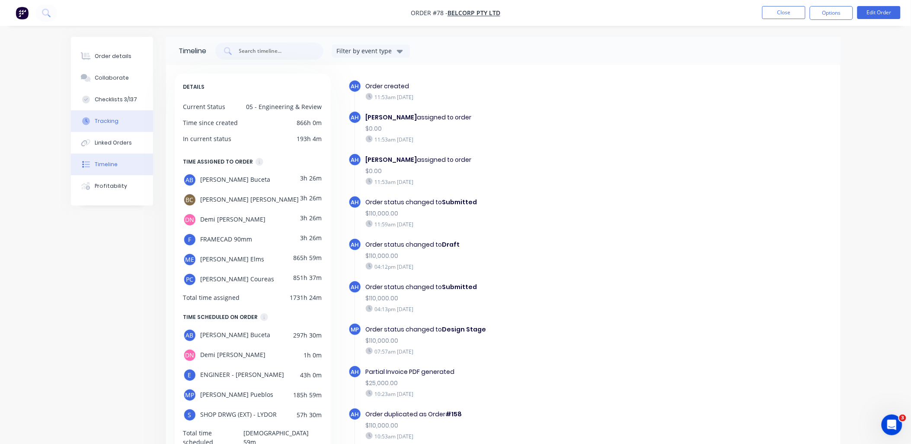
click at [118, 131] on button "Tracking" at bounding box center [112, 121] width 82 height 22
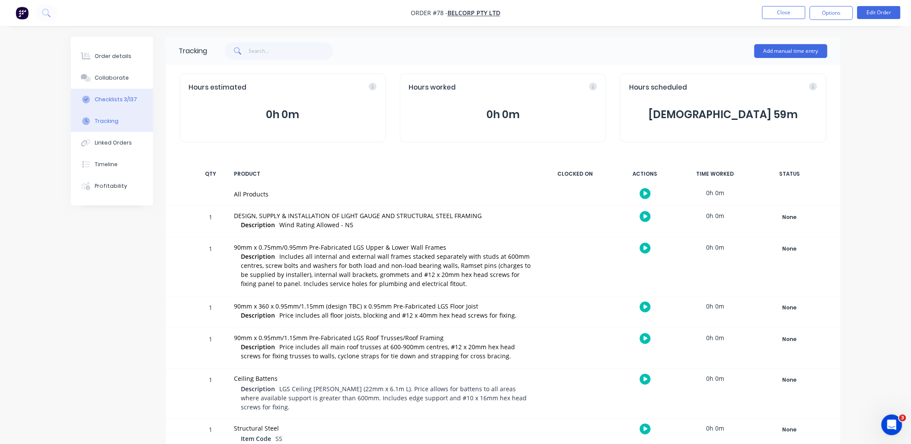
click at [123, 103] on div "Checklists 3/137" at bounding box center [116, 100] width 42 height 8
type textarea "x"
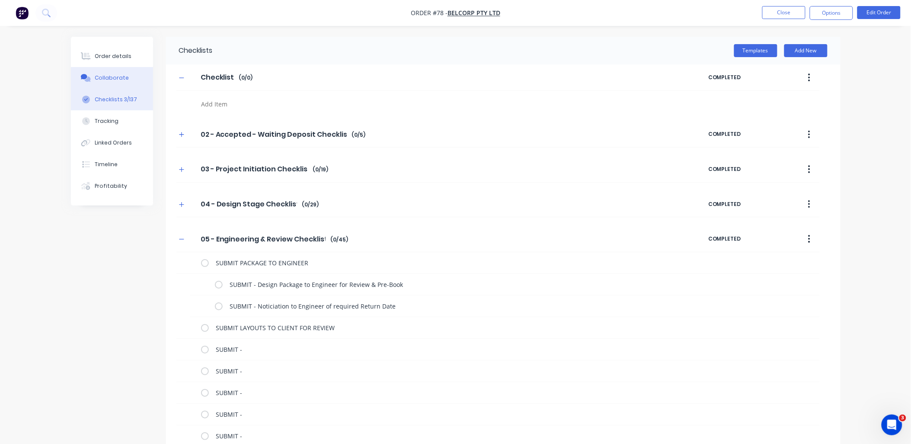
click at [126, 75] on button "Collaborate" at bounding box center [112, 78] width 82 height 22
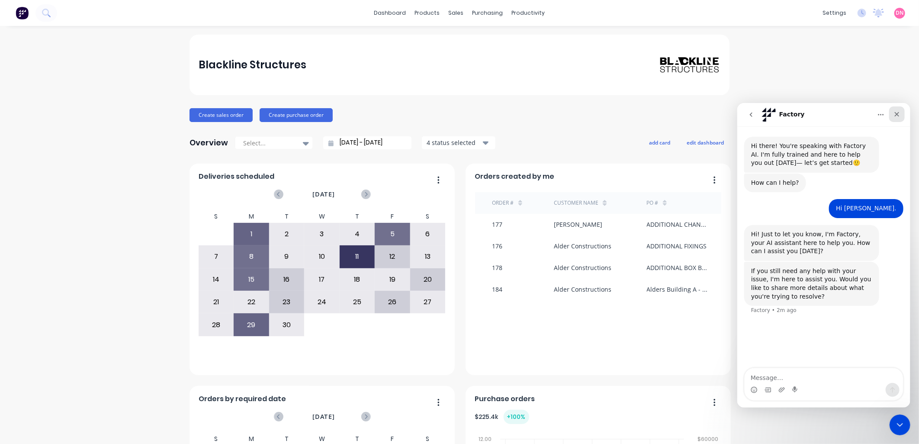
click at [893, 112] on icon "Close" at bounding box center [896, 113] width 7 height 7
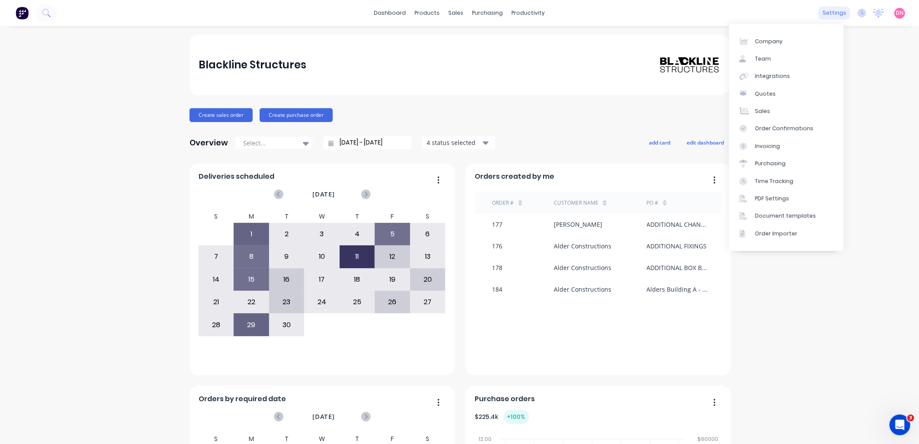
click at [836, 15] on div "settings" at bounding box center [834, 12] width 32 height 13
click at [782, 78] on div "Integrations" at bounding box center [772, 76] width 35 height 8
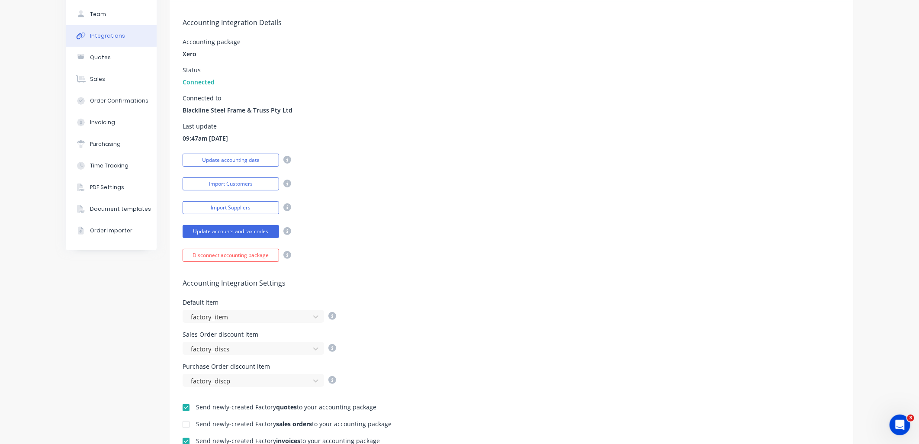
scroll to position [48, 0]
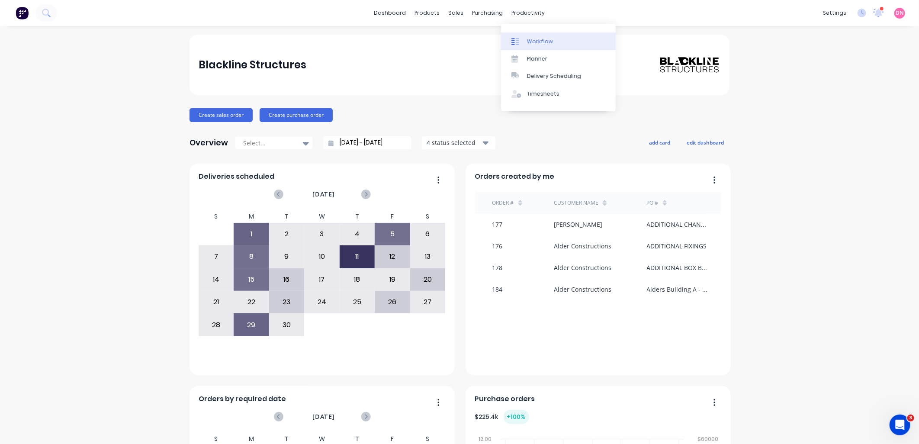
click at [530, 48] on link "Workflow" at bounding box center [558, 40] width 115 height 17
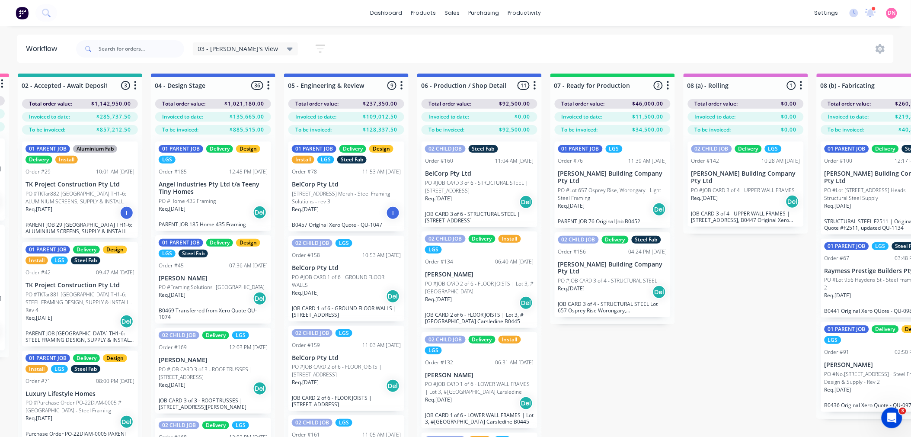
scroll to position [0, 347]
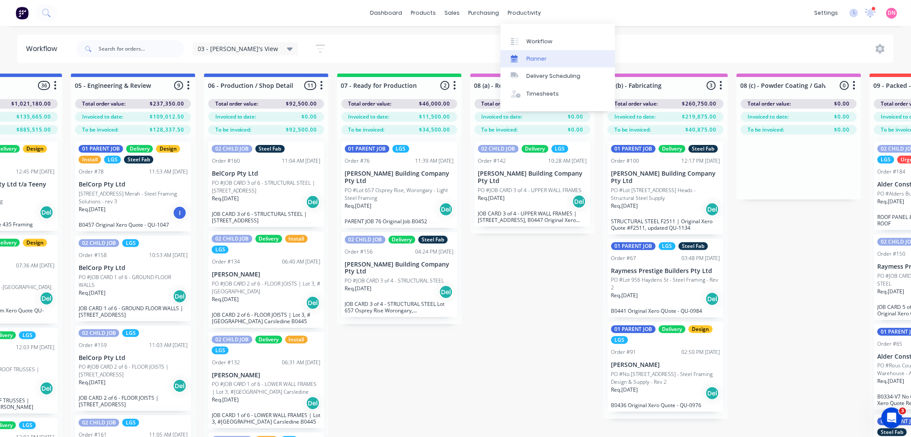
click at [535, 61] on div "Planner" at bounding box center [537, 59] width 20 height 8
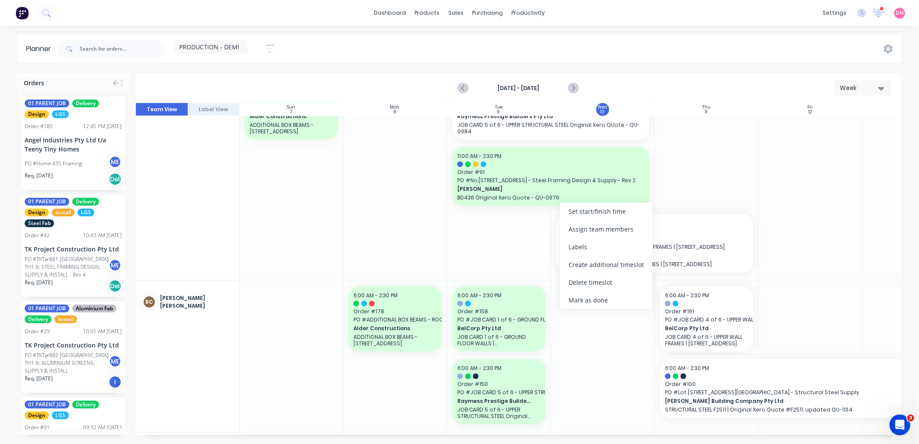
scroll to position [0, 0]
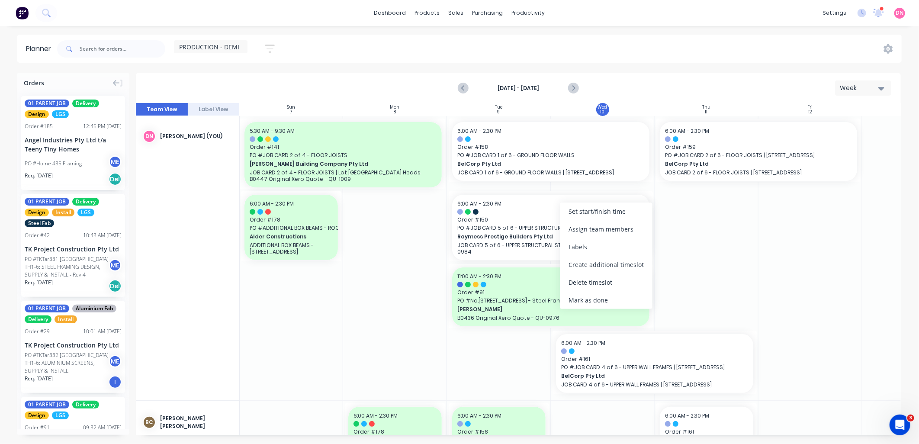
click at [721, 237] on div at bounding box center [706, 258] width 104 height 284
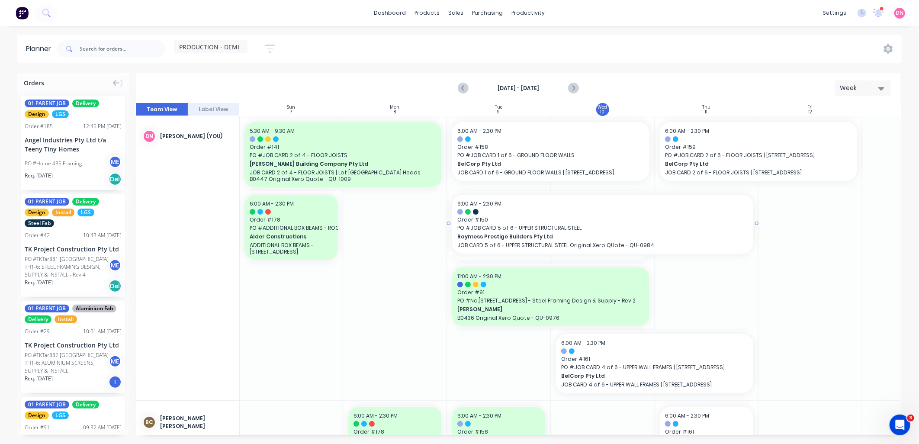
drag, startPoint x: 654, startPoint y: 222, endPoint x: 727, endPoint y: 219, distance: 73.2
drag, startPoint x: 651, startPoint y: 153, endPoint x: 695, endPoint y: 153, distance: 43.3
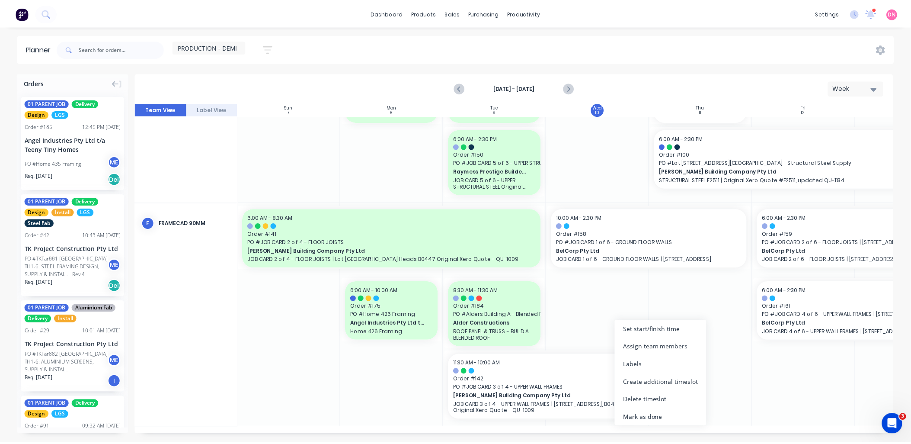
scroll to position [346, 0]
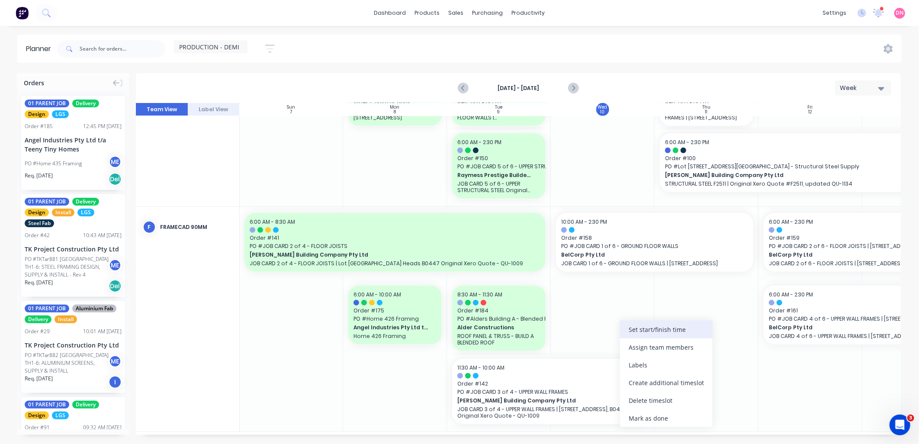
click at [650, 333] on div "Set start/finish time" at bounding box center [666, 329] width 93 height 18
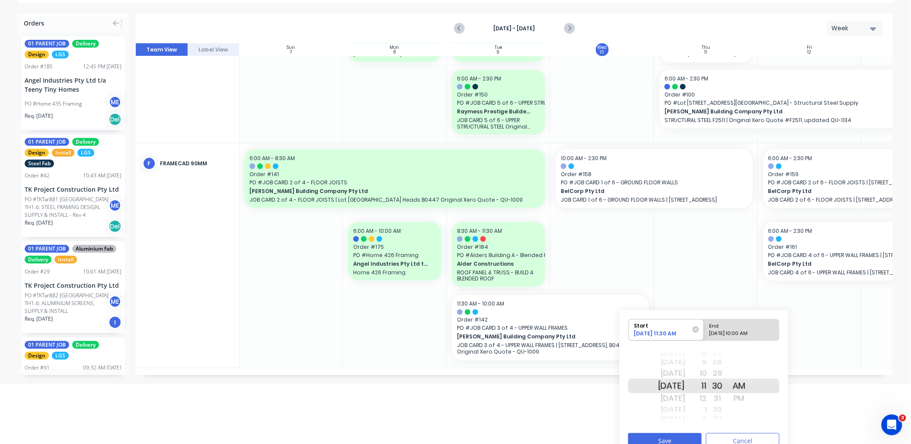
scroll to position [67, 0]
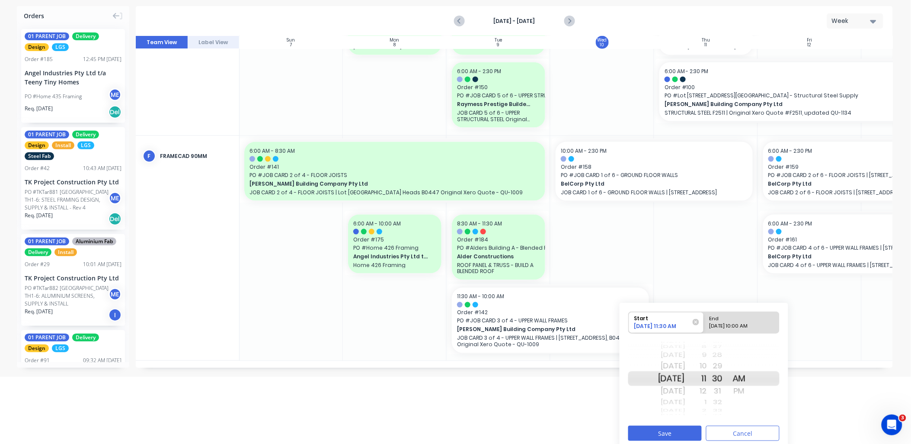
click at [686, 391] on div "Today" at bounding box center [671, 391] width 27 height 14
click at [743, 431] on button "Cancel" at bounding box center [743, 433] width 74 height 15
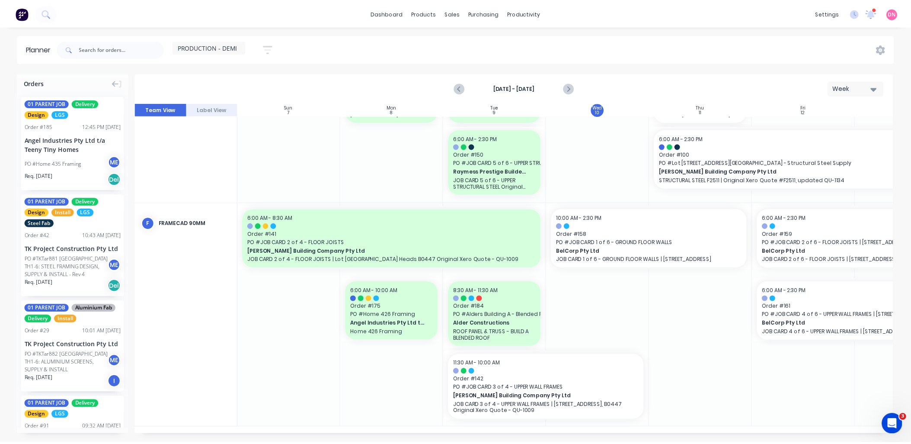
scroll to position [346, 0]
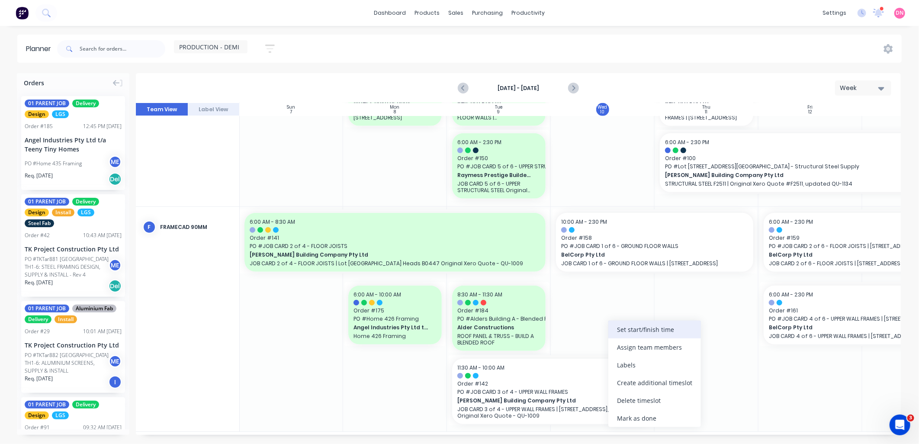
click at [644, 325] on div "Set start/finish time" at bounding box center [654, 329] width 93 height 18
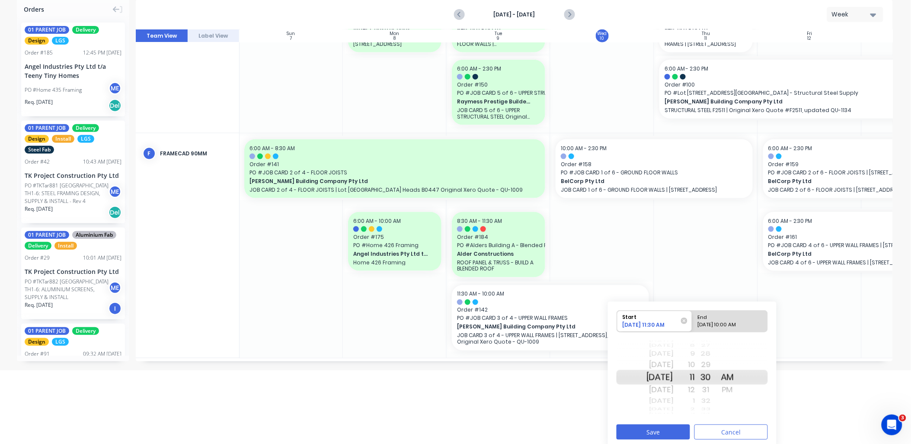
scroll to position [78, 0]
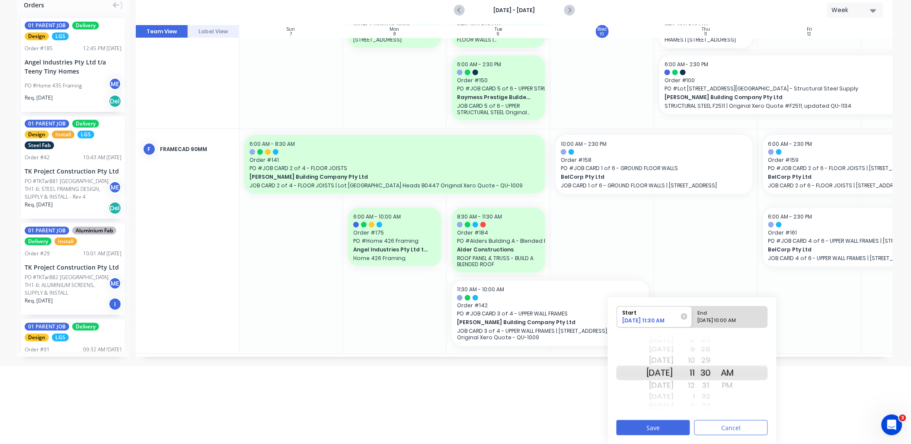
click at [721, 318] on div "09/10/2025 10:00 AM" at bounding box center [726, 322] width 63 height 11
click at [693, 318] on input "End 09/10/2025 10:00 AM" at bounding box center [692, 316] width 0 height 21
radio input "true"
click at [739, 387] on div "PM" at bounding box center [728, 385] width 22 height 14
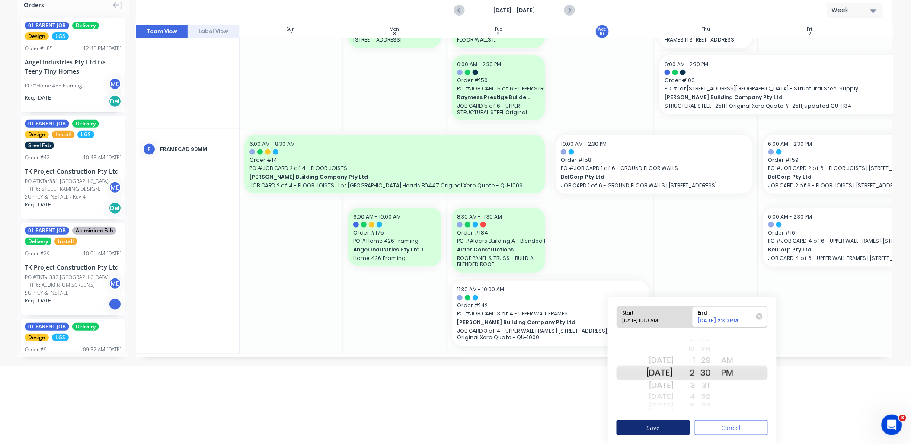
click at [687, 423] on button "Save" at bounding box center [654, 427] width 74 height 15
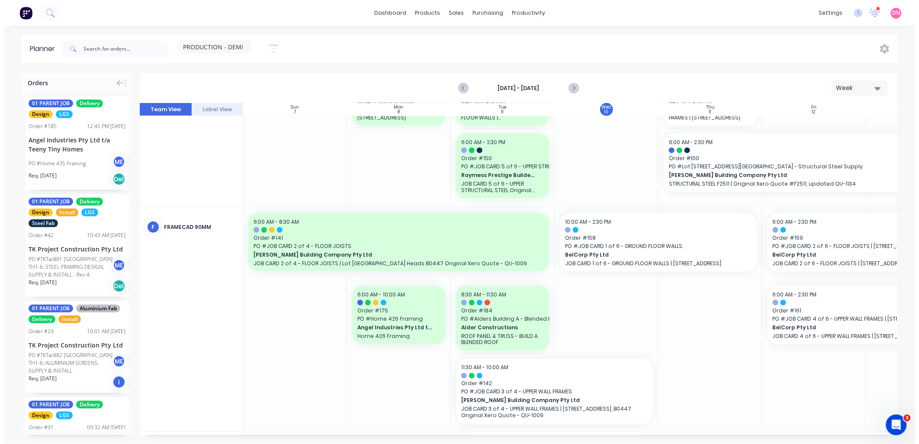
scroll to position [0, 0]
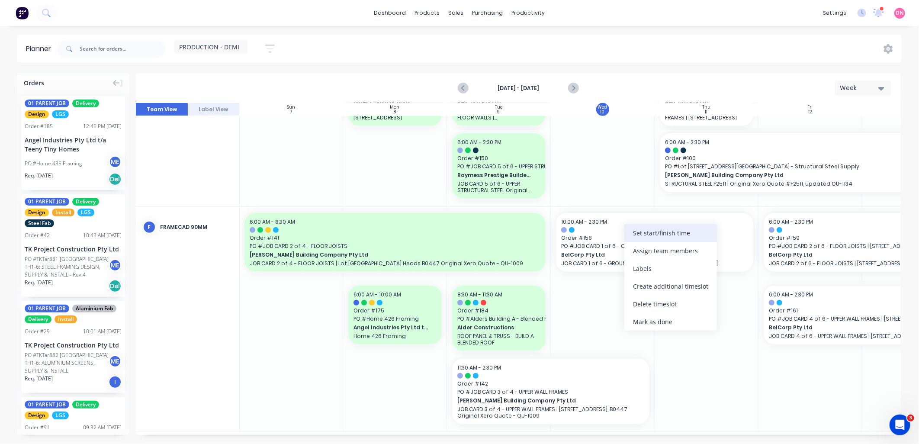
click at [639, 239] on div "Set start/finish time" at bounding box center [670, 233] width 93 height 18
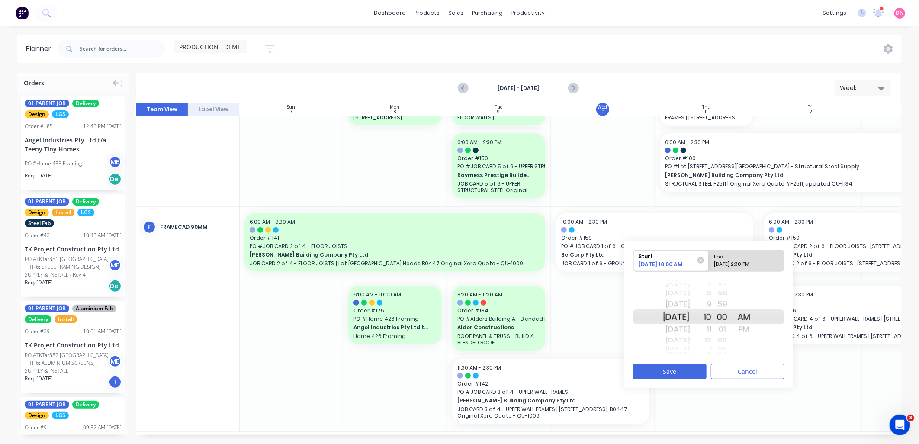
click at [711, 335] on div "11" at bounding box center [701, 329] width 22 height 14
click at [711, 338] on div "1" at bounding box center [701, 340] width 22 height 11
click at [711, 334] on div "2" at bounding box center [701, 329] width 22 height 14
click at [755, 330] on div "PM" at bounding box center [744, 329] width 22 height 14
click at [759, 262] on div "09/11/2025 2:30 PM" at bounding box center [742, 265] width 63 height 11
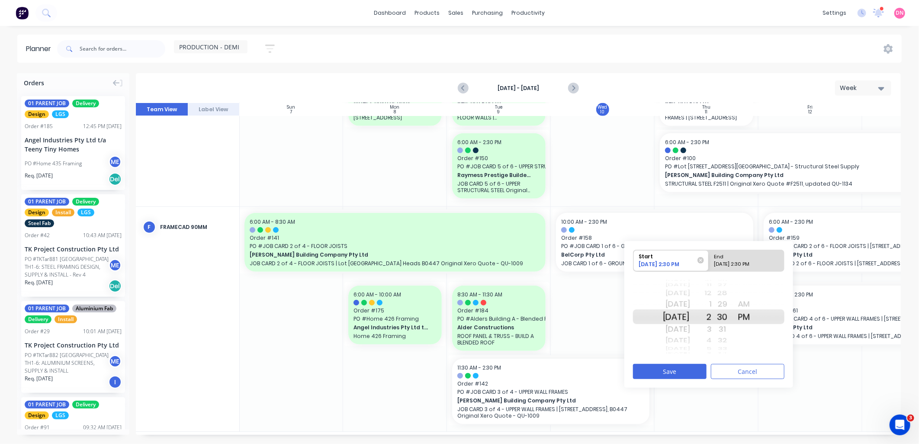
click at [709, 262] on input "End 09/11/2025 2:30 PM" at bounding box center [708, 260] width 0 height 21
radio input "true"
click at [711, 330] on div "3" at bounding box center [701, 329] width 22 height 14
click at [686, 364] on button "Save" at bounding box center [670, 371] width 74 height 15
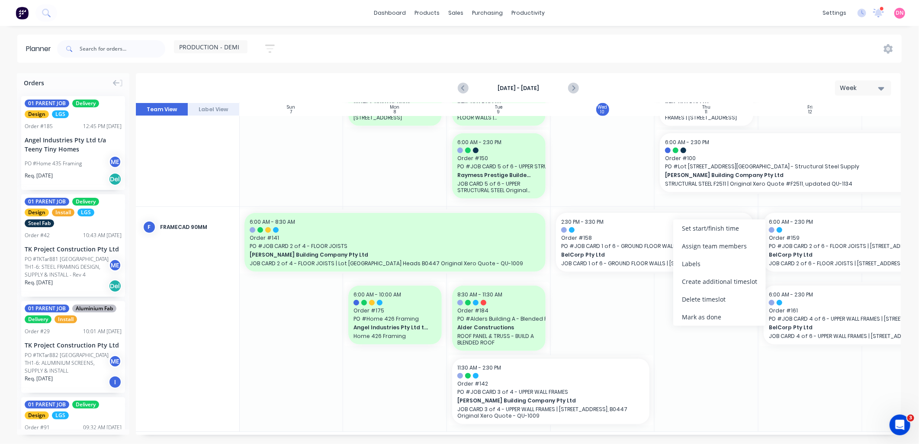
click at [626, 301] on div at bounding box center [603, 319] width 104 height 224
click at [653, 390] on div at bounding box center [654, 390] width 2 height 70
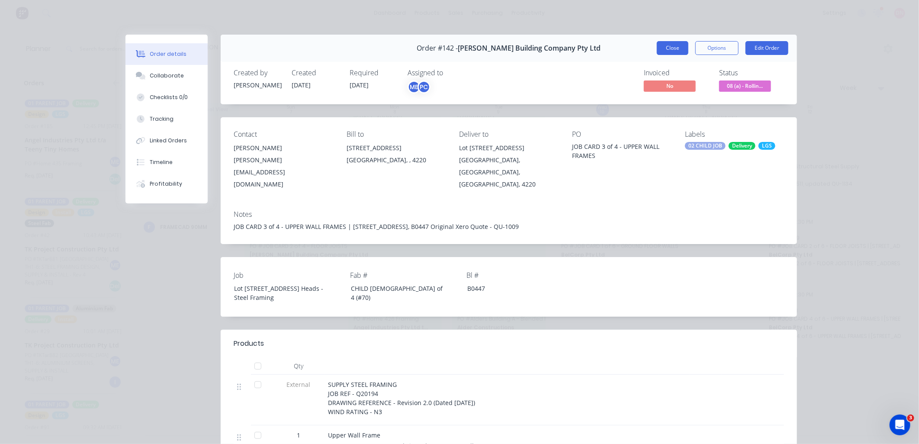
click at [676, 49] on button "Close" at bounding box center [673, 48] width 32 height 14
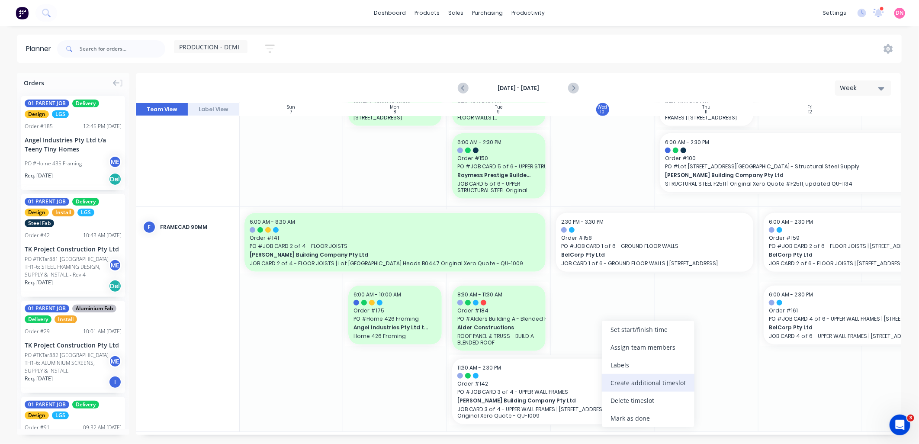
click at [609, 381] on div "Create additional timeslot" at bounding box center [648, 383] width 93 height 18
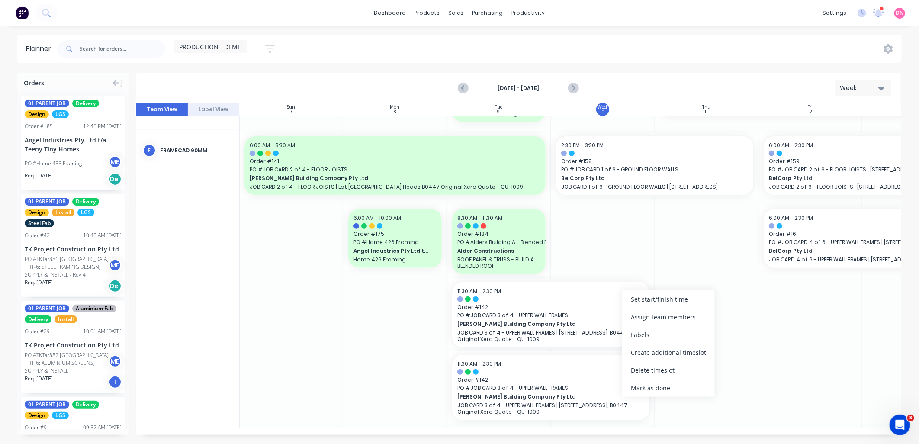
scroll to position [419, 0]
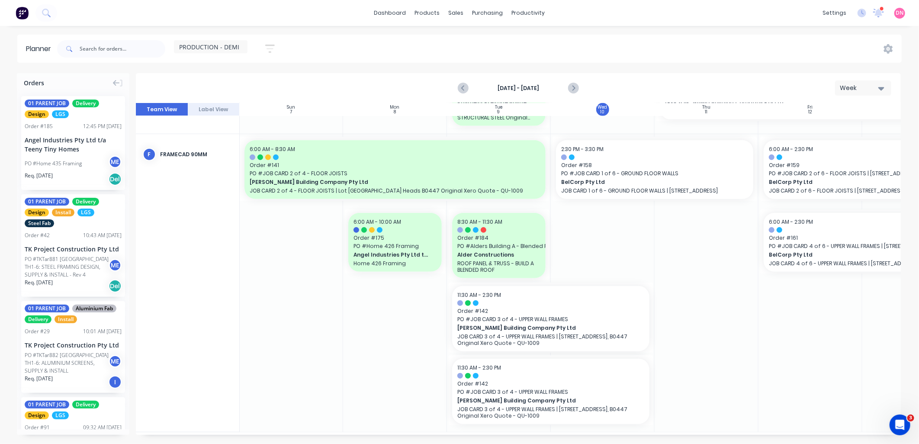
click at [614, 264] on div at bounding box center [603, 282] width 104 height 297
click at [612, 401] on div "Delete timeslot" at bounding box center [641, 400] width 93 height 18
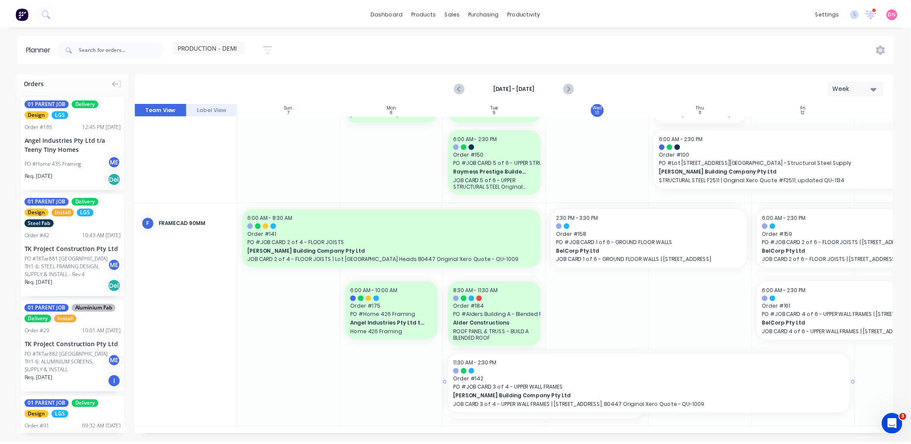
scroll to position [346, 0]
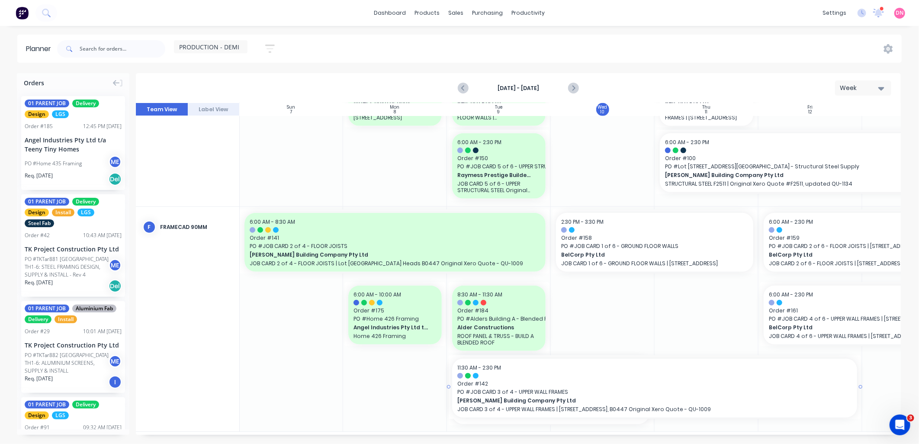
drag, startPoint x: 651, startPoint y: 382, endPoint x: 796, endPoint y: 372, distance: 145.7
click at [551, 64] on link "Planner" at bounding box center [561, 58] width 115 height 17
click at [878, 16] on icon at bounding box center [878, 13] width 12 height 10
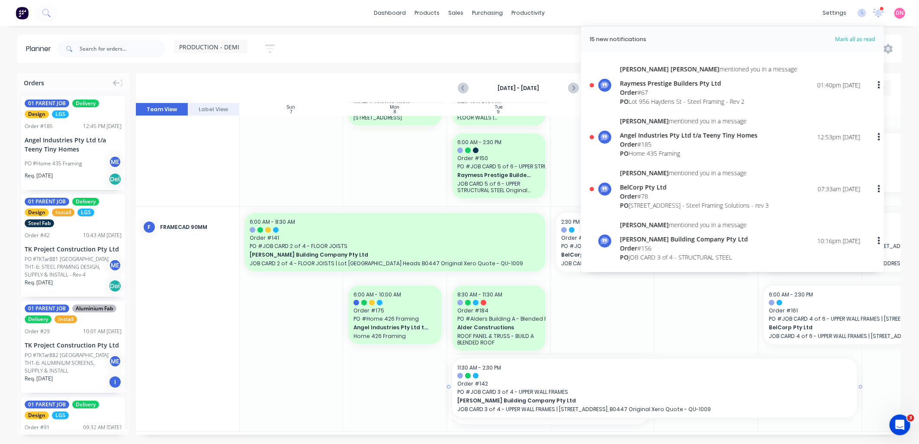
click at [817, 83] on div "01:40pm [DATE]" at bounding box center [838, 84] width 43 height 9
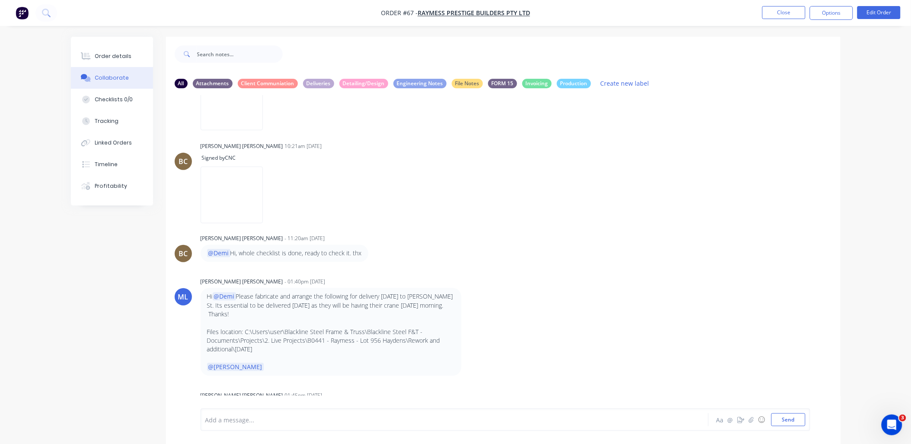
scroll to position [2998, 0]
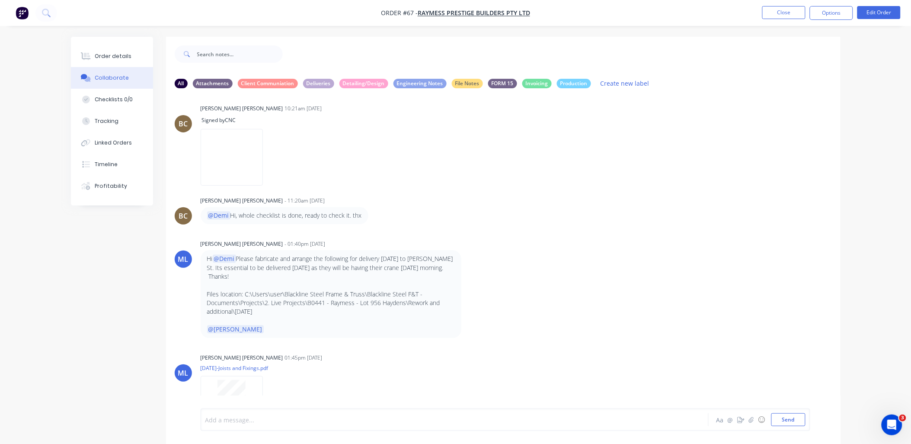
click at [518, 420] on div at bounding box center [431, 419] width 450 height 9
click at [792, 418] on button "Send" at bounding box center [789, 419] width 34 height 13
click at [468, 289] on icon "button" at bounding box center [467, 294] width 3 height 10
click at [481, 302] on button "Edit" at bounding box center [498, 309] width 54 height 14
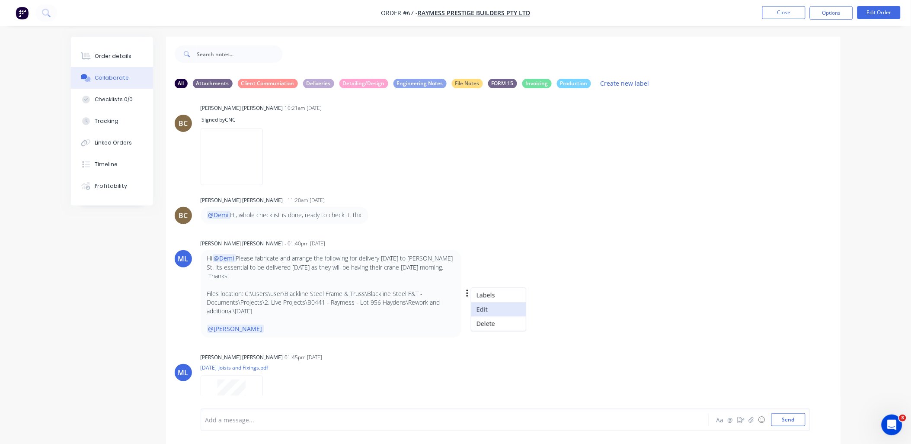
scroll to position [3034, 0]
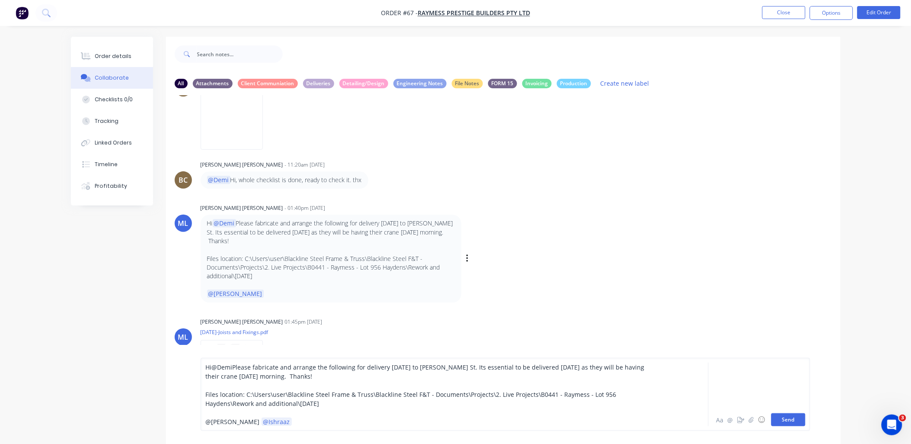
click at [791, 419] on button "Send" at bounding box center [789, 419] width 34 height 13
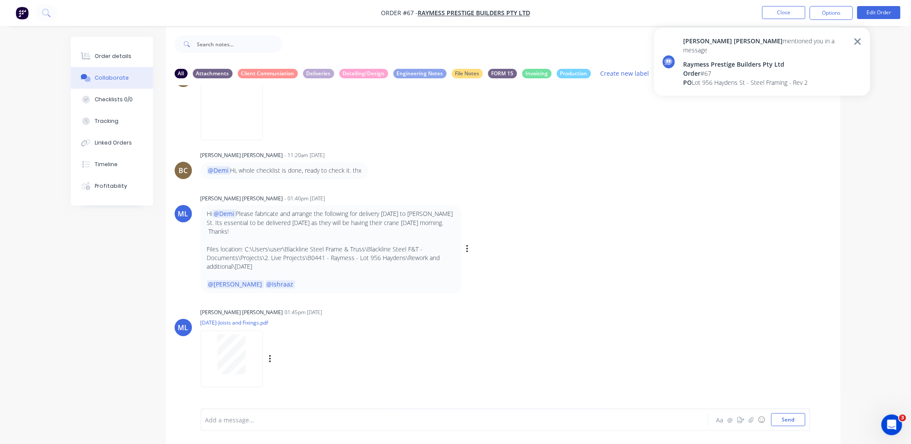
scroll to position [13, 0]
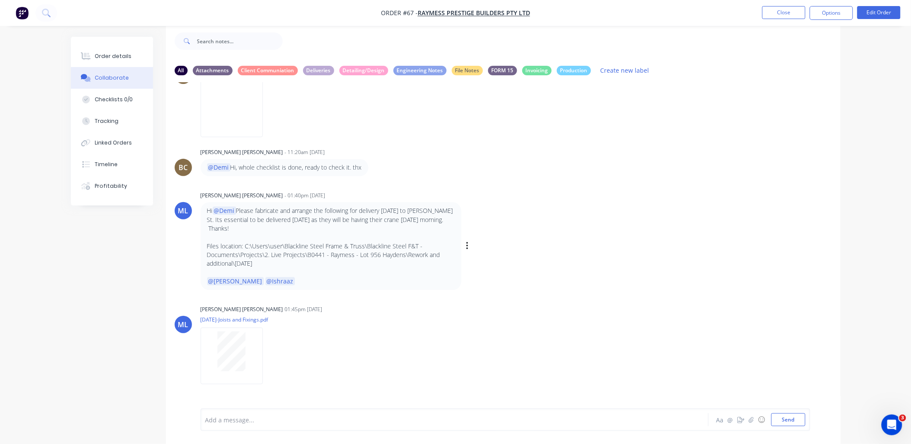
click at [756, 67] on div "Micah Liezel mentioned you in a message Raymess Prestige Builders Pty Ltd Order…" at bounding box center [762, 65] width 216 height 75
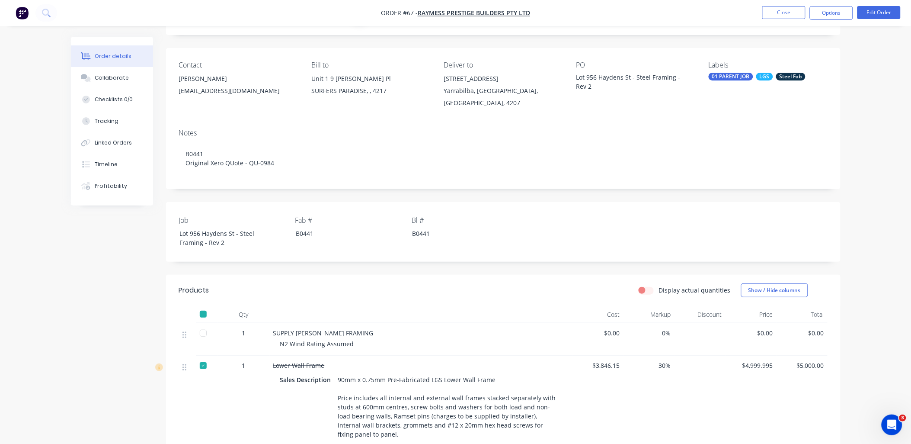
scroll to position [48, 0]
click at [119, 82] on button "Collaborate" at bounding box center [112, 78] width 82 height 22
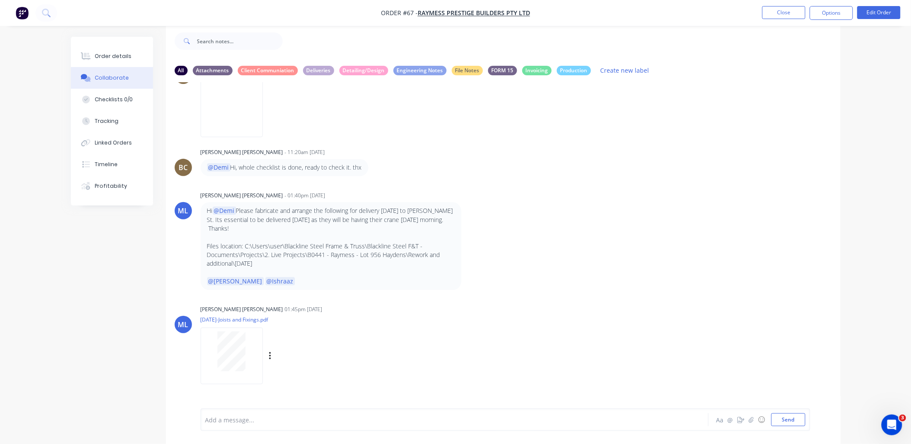
scroll to position [13, 0]
click at [215, 331] on div at bounding box center [232, 351] width 54 height 40
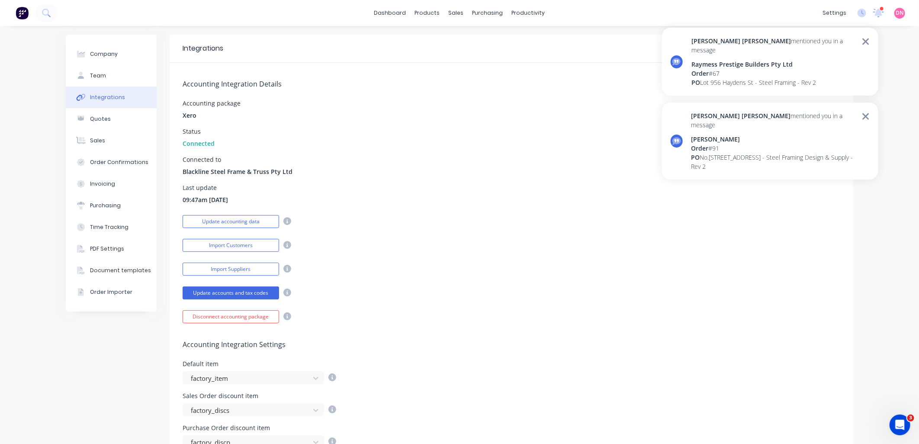
scroll to position [48, 0]
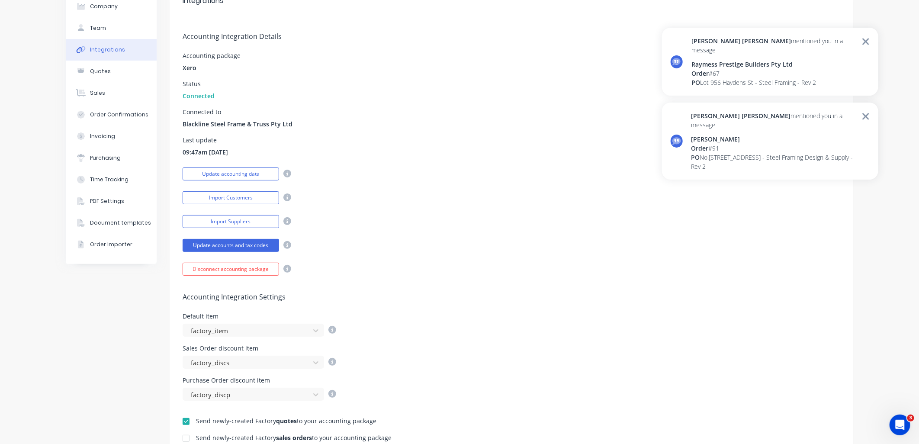
click at [751, 60] on div "Raymess Prestige Builders Pty Ltd" at bounding box center [773, 64] width 165 height 9
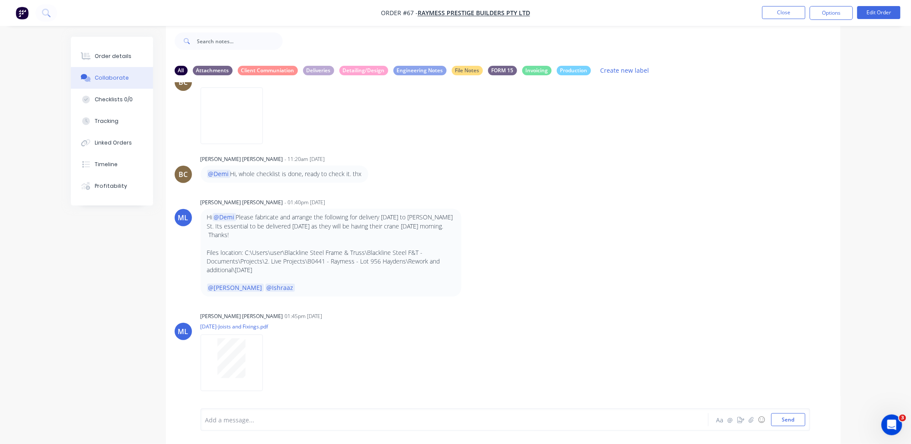
scroll to position [3033, 0]
